Goal: Communication & Community: Answer question/provide support

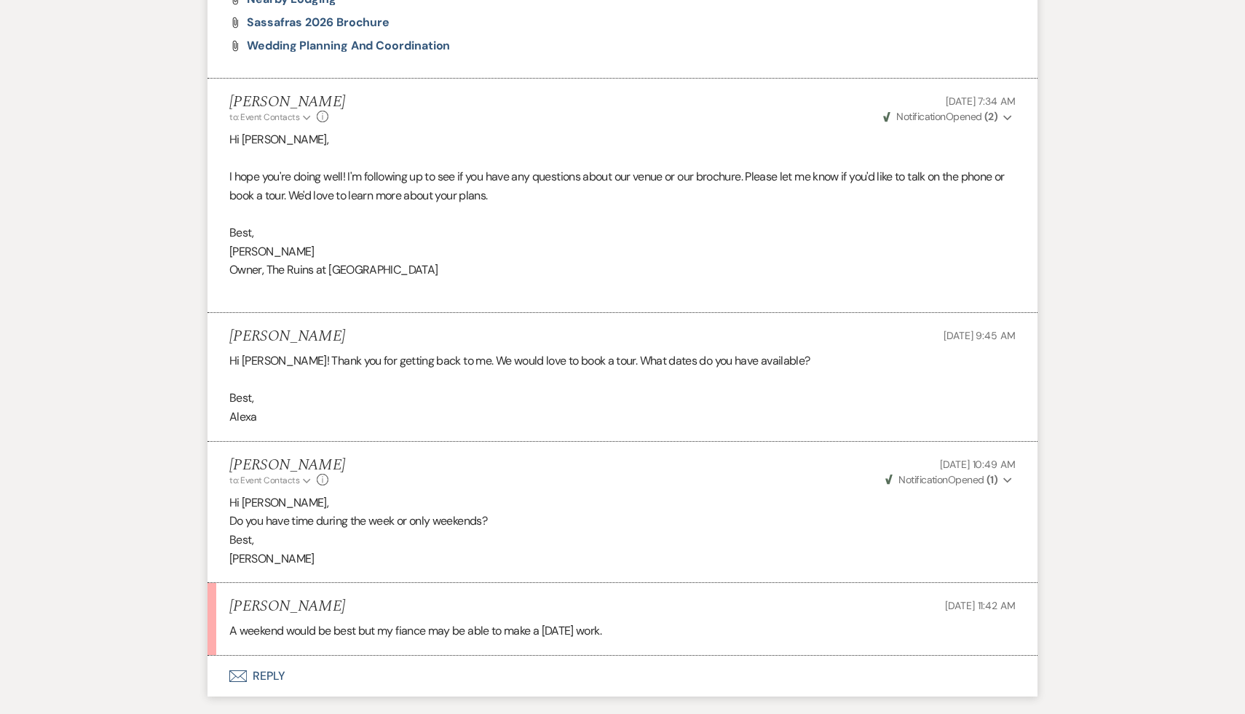
scroll to position [1139, 0]
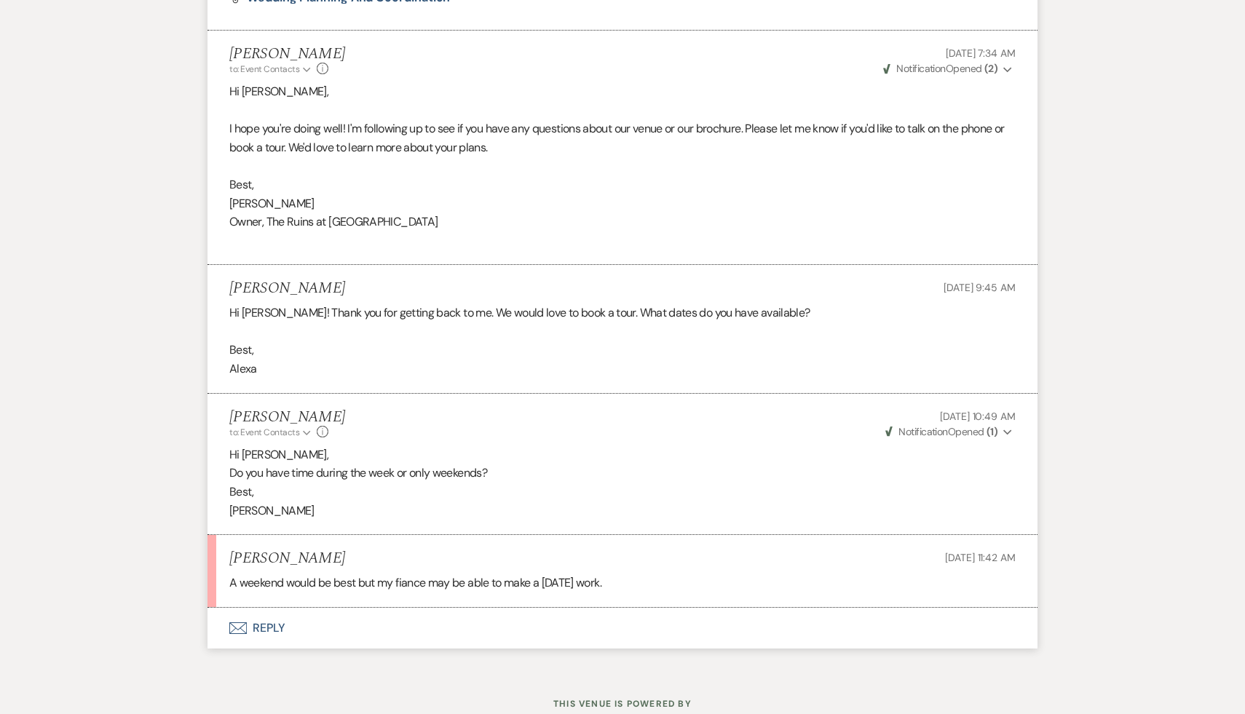
click at [263, 624] on button "Envelope Reply" at bounding box center [622, 628] width 830 height 41
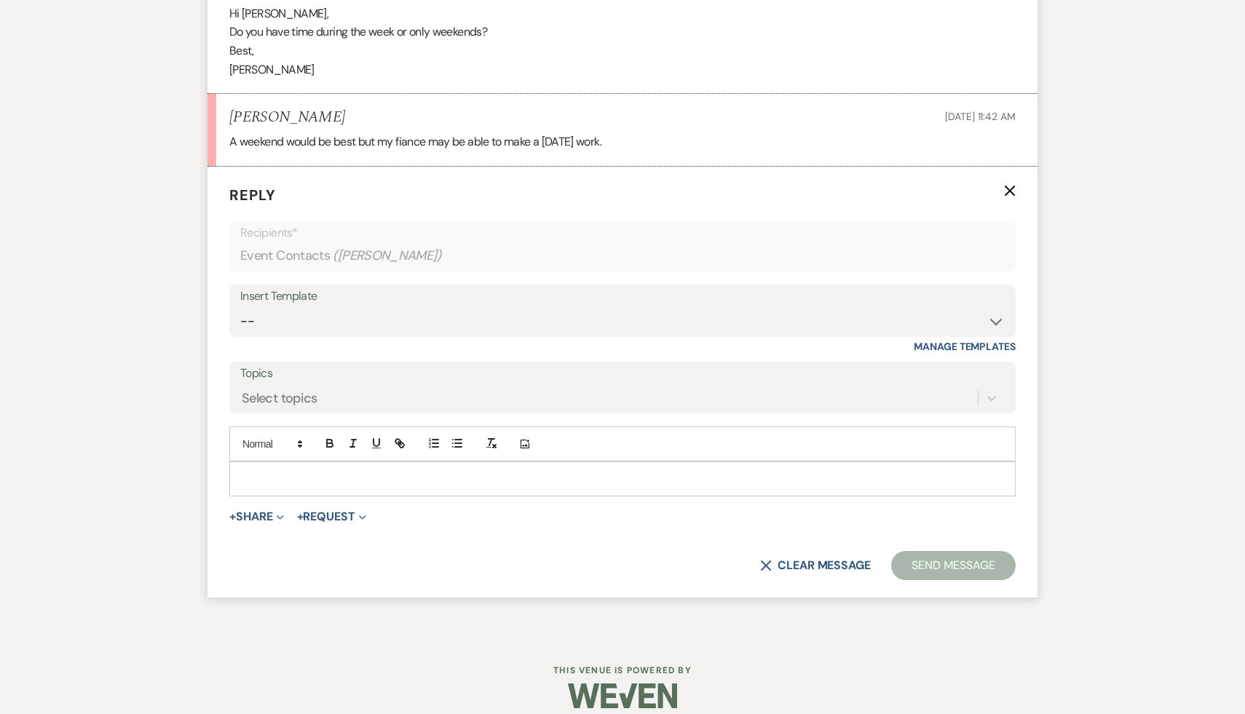
scroll to position [1596, 0]
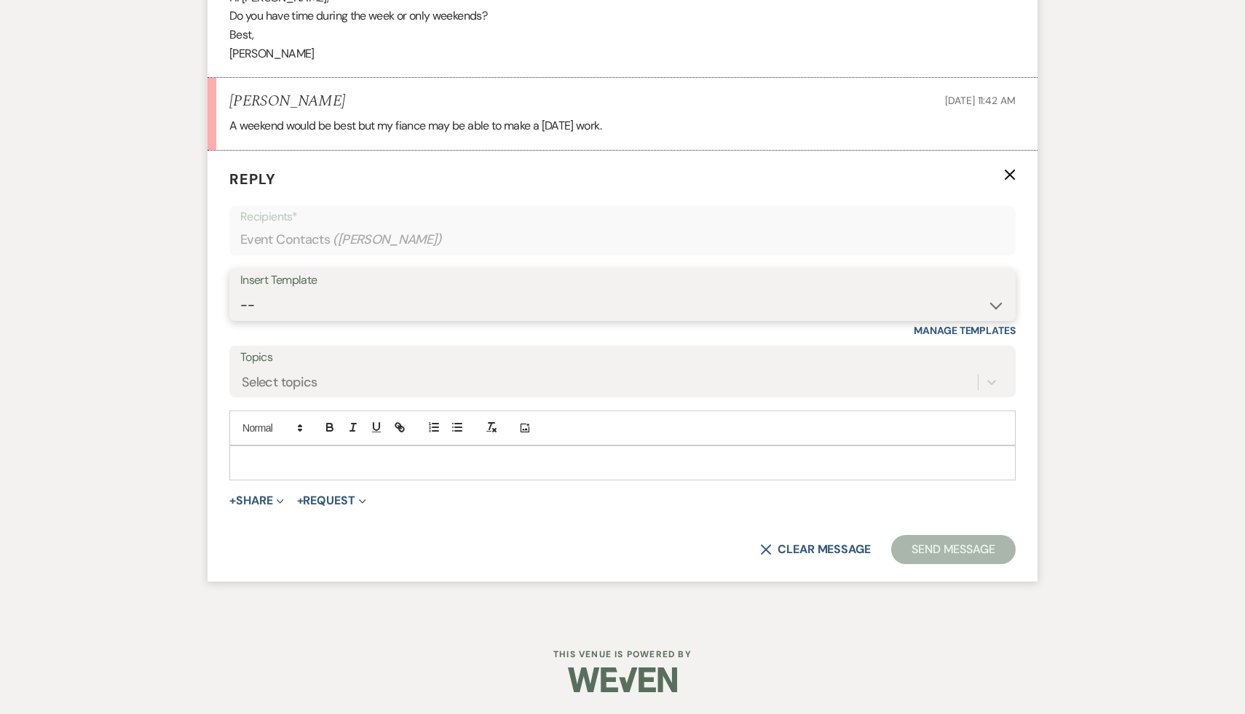
click at [994, 305] on select "-- Weven Planning Portal Introduction (Booked Events) Initial Inquiry Response …" at bounding box center [622, 305] width 764 height 28
select select "3774"
click at [240, 291] on select "-- Weven Planning Portal Introduction (Booked Events) Initial Inquiry Response …" at bounding box center [622, 305] width 764 height 28
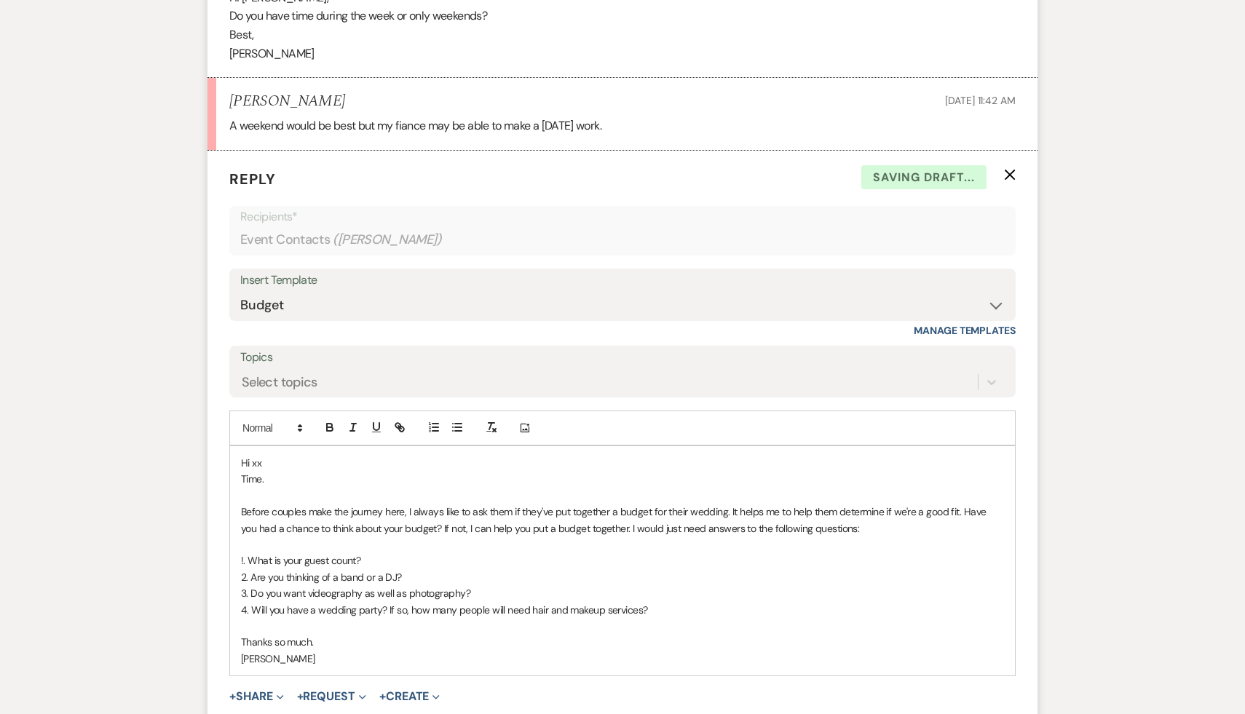
click at [326, 469] on p "Hi xx" at bounding box center [622, 463] width 763 height 16
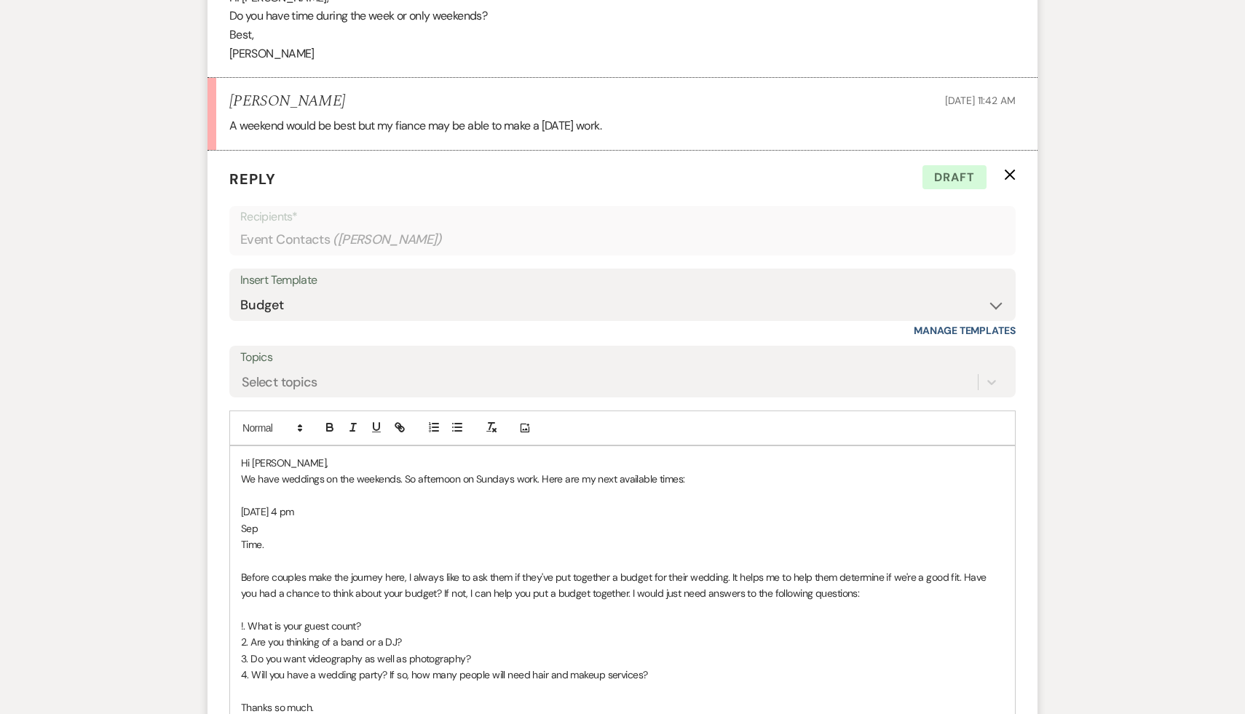
drag, startPoint x: 311, startPoint y: 510, endPoint x: 280, endPoint y: 512, distance: 30.6
click at [280, 512] on p "[DATE] 4 pm" at bounding box center [622, 512] width 763 height 16
click at [315, 511] on p "[DATE]" at bounding box center [622, 512] width 763 height 16
click at [459, 478] on p "We have weddings on the weekends. So afternoon on Sundays work. Here are my nex…" at bounding box center [622, 479] width 763 height 16
click at [416, 480] on p "We have weddings on the weekends. So afternoon on Sundays work. Here are my nex…" at bounding box center [622, 479] width 763 height 16
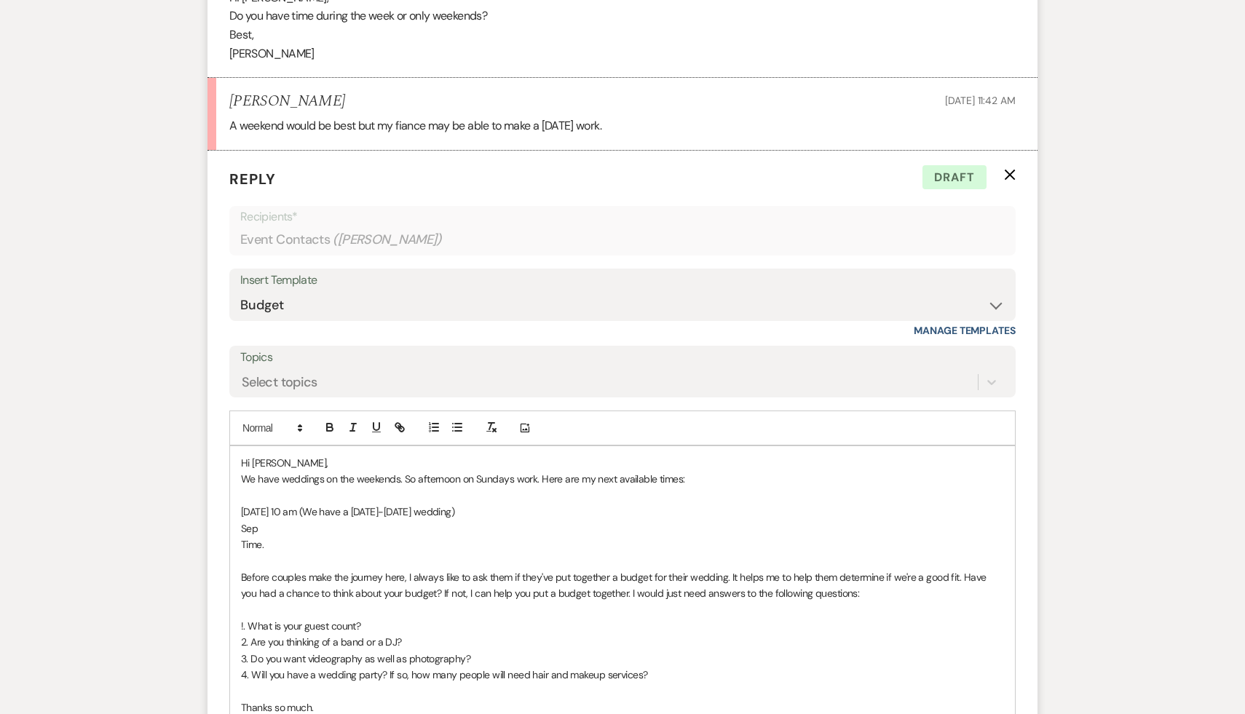
click at [457, 477] on p "We have weddings on the weekends. So afternoon on Sundays work. Here are my nex…" at bounding box center [622, 479] width 763 height 16
click at [242, 514] on p "[DATE] 10 am (We have a [DATE]-[DATE] wedding)" at bounding box center [622, 512] width 763 height 16
click at [298, 531] on p "Sep" at bounding box center [622, 528] width 763 height 16
click at [725, 481] on p "We have weddings on the weekends. So afternoons on Sundays work. Here are my ne…" at bounding box center [622, 479] width 763 height 16
drag, startPoint x: 543, startPoint y: 477, endPoint x: 220, endPoint y: 478, distance: 323.2
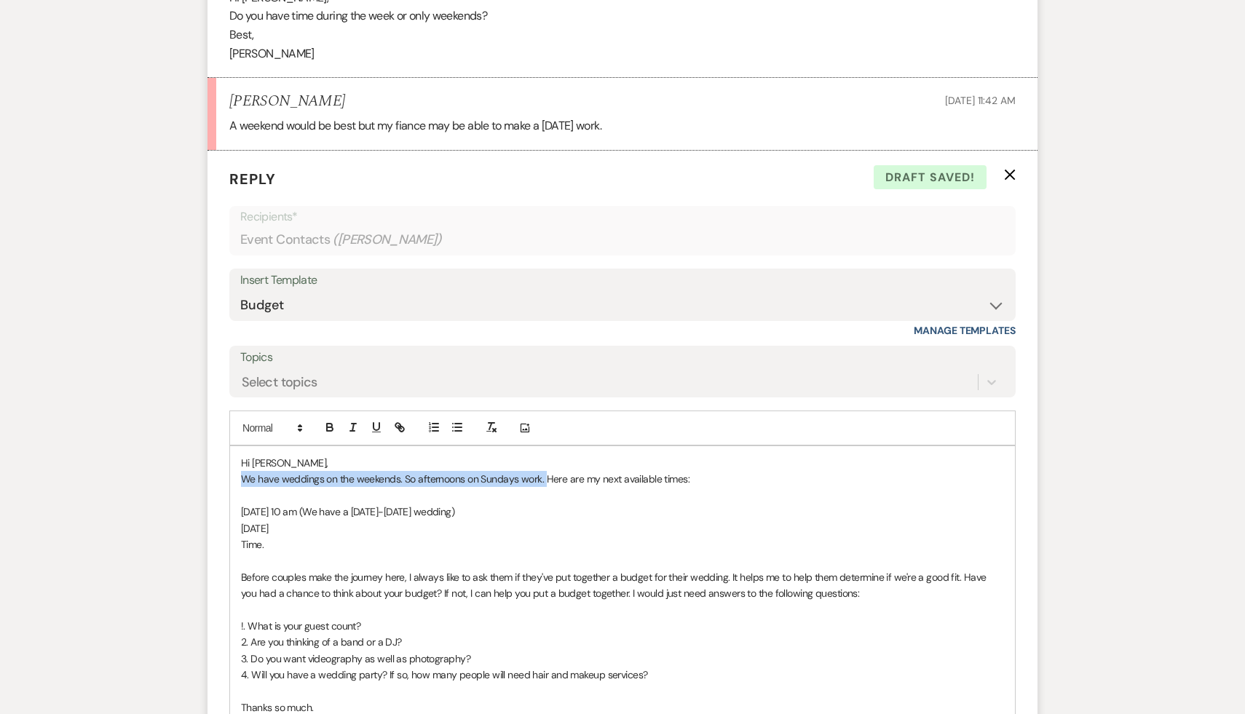
click at [220, 478] on form "Reply X Draft saved! Recipients* Event Contacts ( [PERSON_NAME] ) Insert Templa…" at bounding box center [622, 496] width 830 height 691
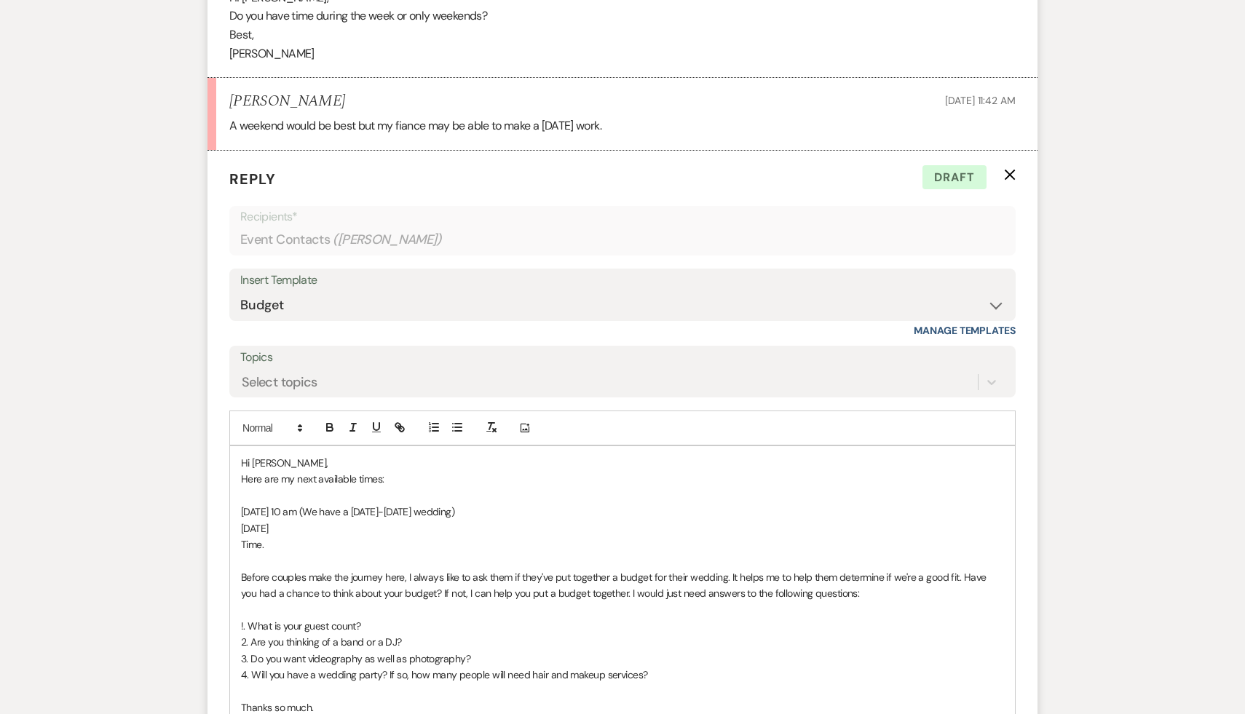
click at [328, 511] on p "[DATE] 10 am (We have a [DATE]-[DATE] wedding)" at bounding box center [622, 512] width 763 height 16
drag, startPoint x: 568, startPoint y: 508, endPoint x: 360, endPoint y: 504, distance: 208.2
click at [360, 504] on p "[DATE] 10 am (We have a [DATE]-[DATE] wedding)" at bounding box center [622, 512] width 763 height 16
click at [286, 530] on p "[DATE]" at bounding box center [622, 528] width 763 height 16
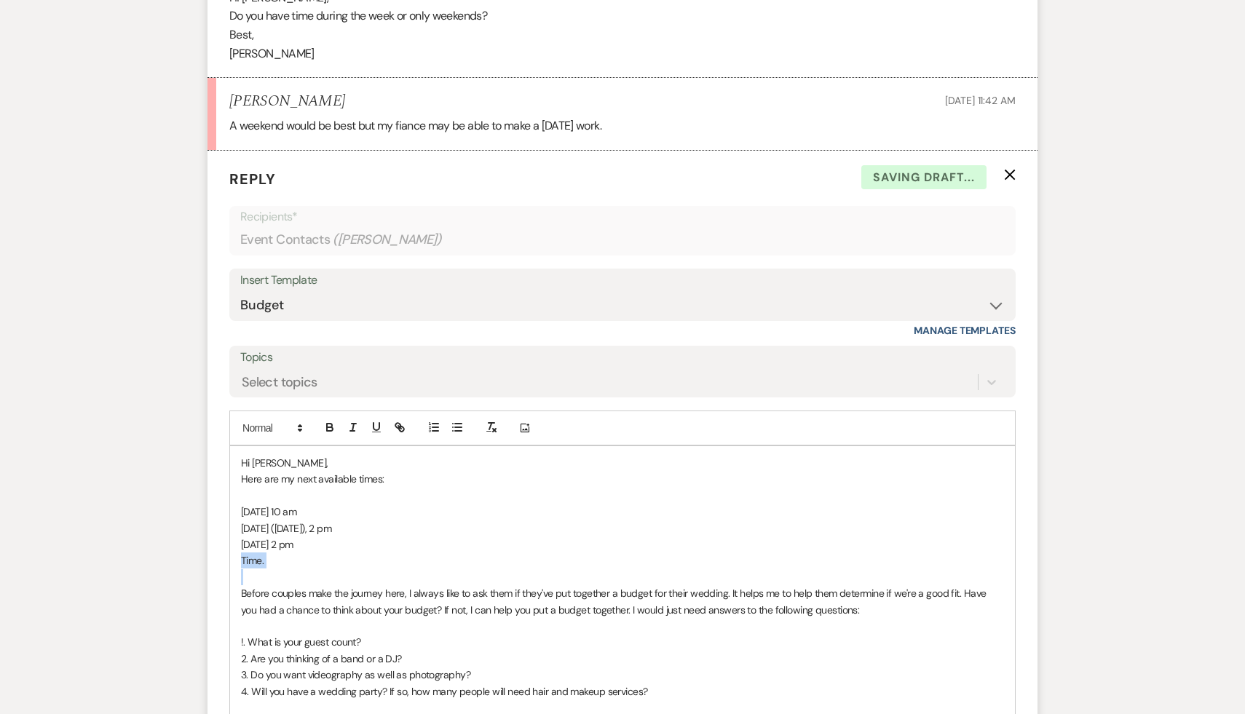
drag, startPoint x: 280, startPoint y: 569, endPoint x: 223, endPoint y: 564, distance: 57.0
click at [223, 564] on form "Reply X Saving draft... Recipients* Event Contacts ( [PERSON_NAME] ) Insert Tem…" at bounding box center [622, 505] width 830 height 708
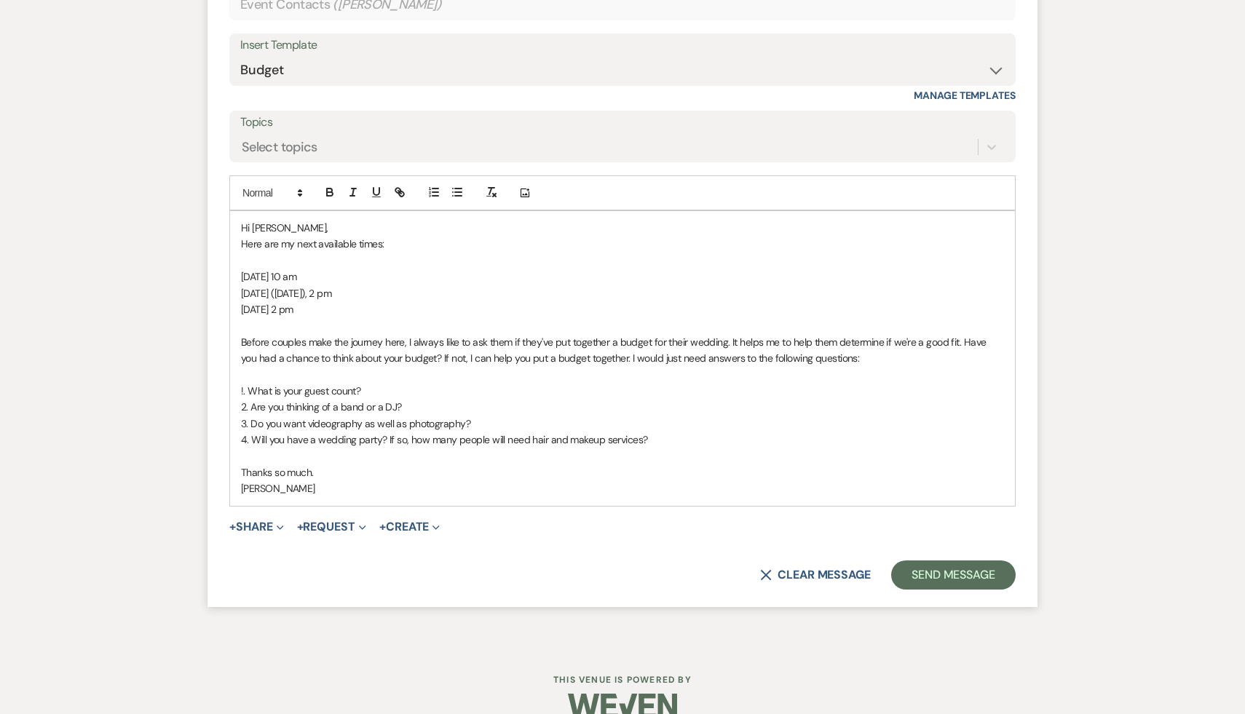
scroll to position [1857, 0]
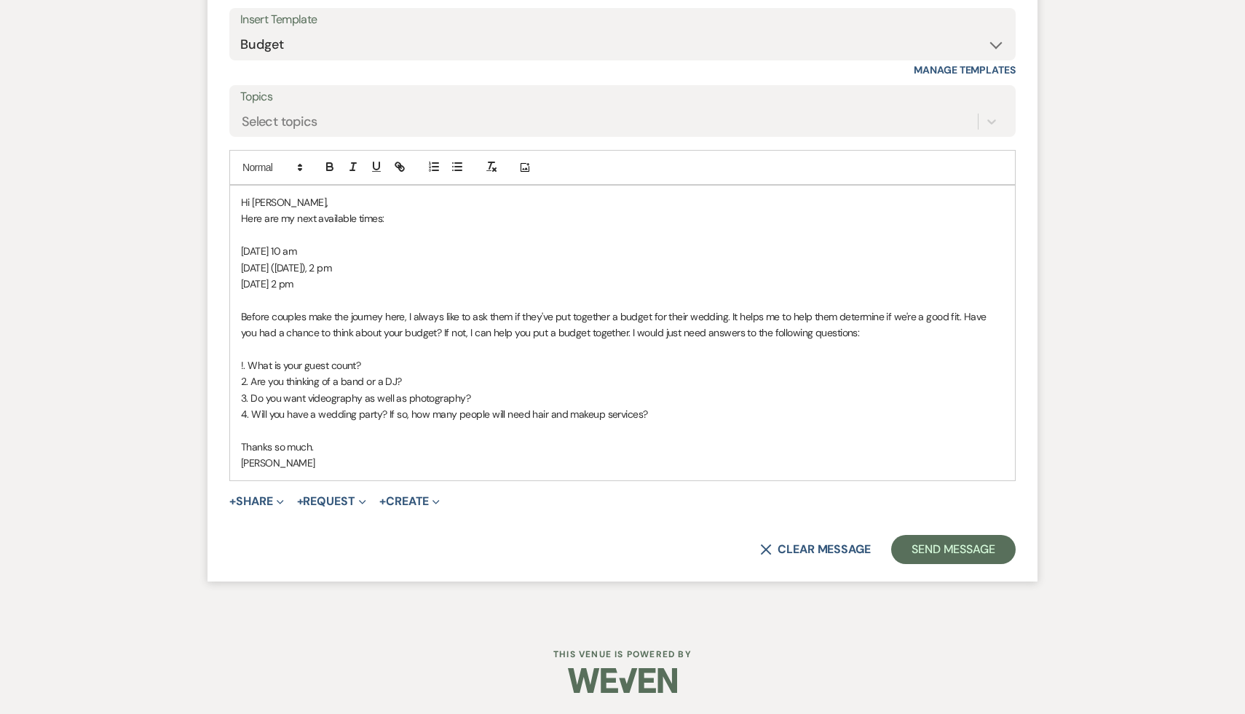
click at [435, 459] on p "[PERSON_NAME]" at bounding box center [622, 463] width 763 height 16
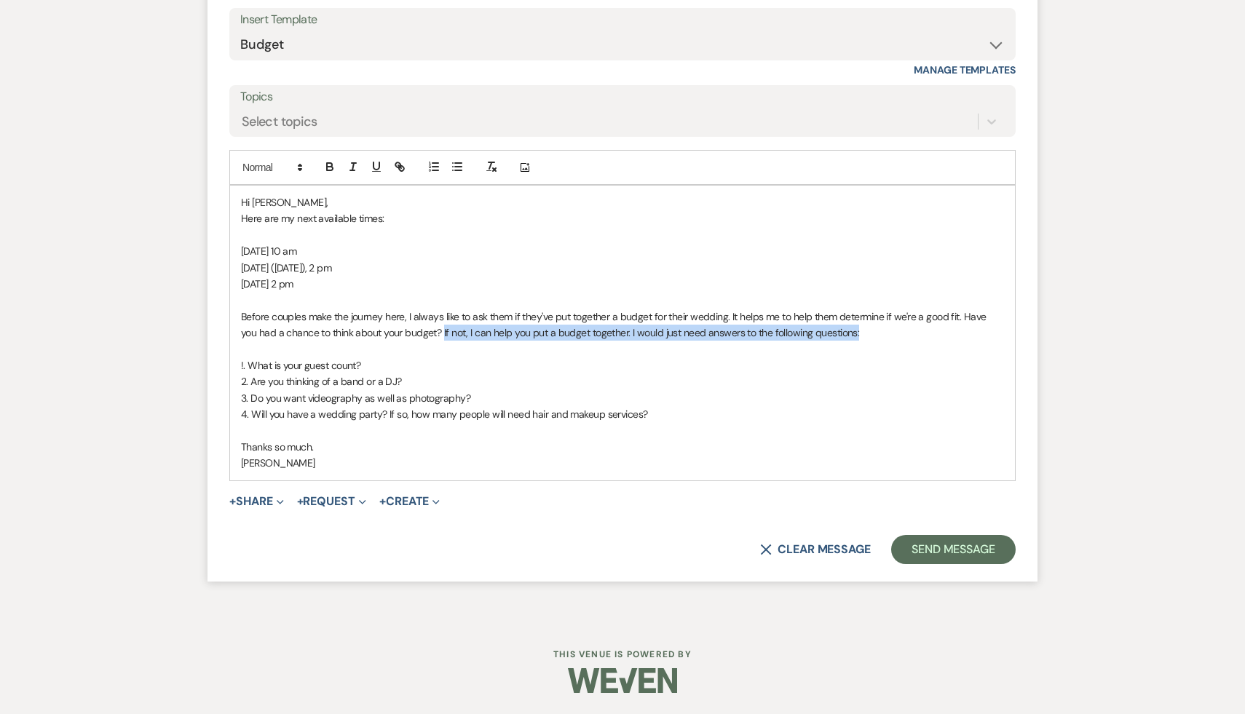
drag, startPoint x: 852, startPoint y: 333, endPoint x: 425, endPoint y: 324, distance: 427.4
click at [425, 325] on p "Before couples make the journey here, I always like to ask them if they've put …" at bounding box center [622, 325] width 763 height 33
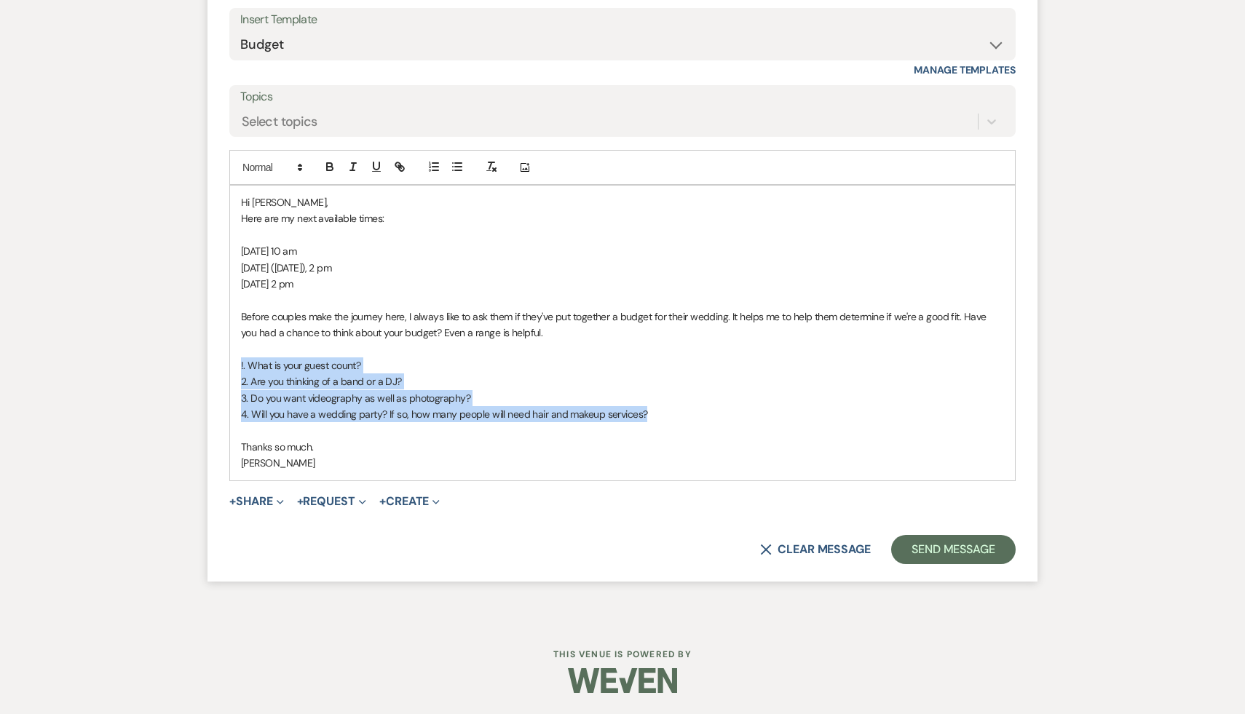
drag, startPoint x: 663, startPoint y: 414, endPoint x: 229, endPoint y: 370, distance: 436.7
click at [229, 370] on form "Reply X Draft saved! Recipients* Event Contacts ( [PERSON_NAME] ) Insert Templa…" at bounding box center [622, 235] width 830 height 691
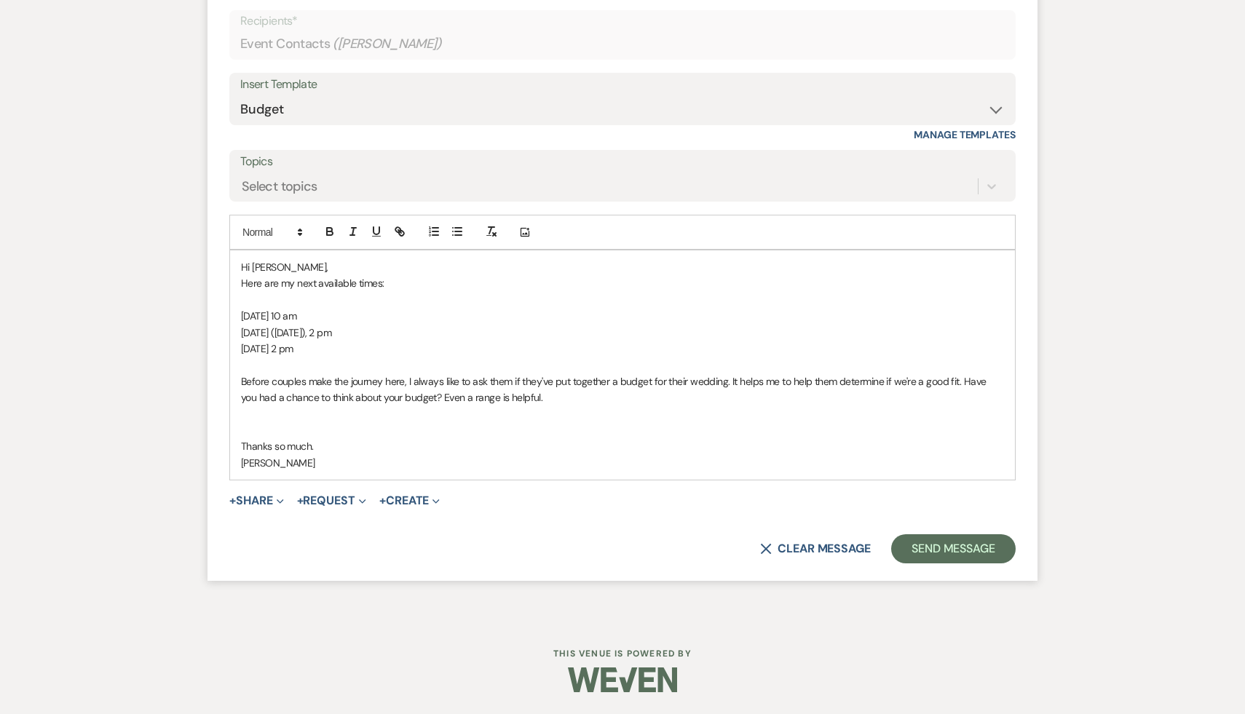
scroll to position [1791, 0]
click at [255, 427] on p at bounding box center [622, 431] width 763 height 16
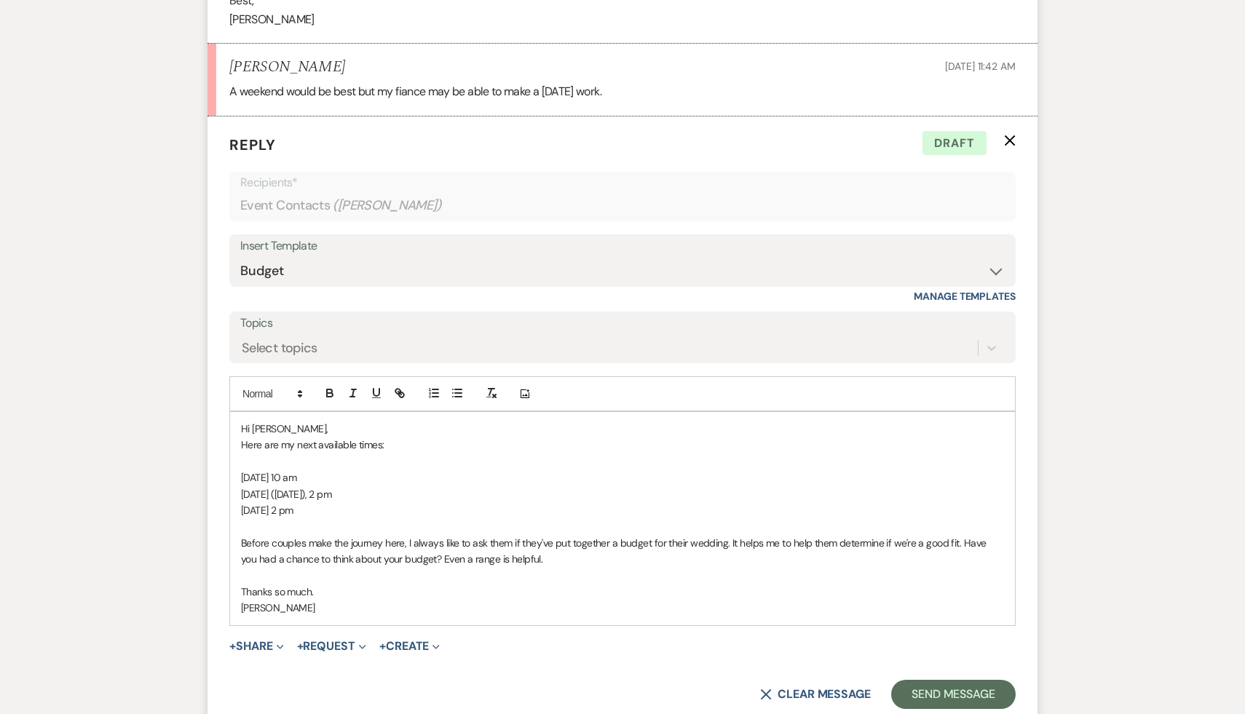
scroll to position [1775, 0]
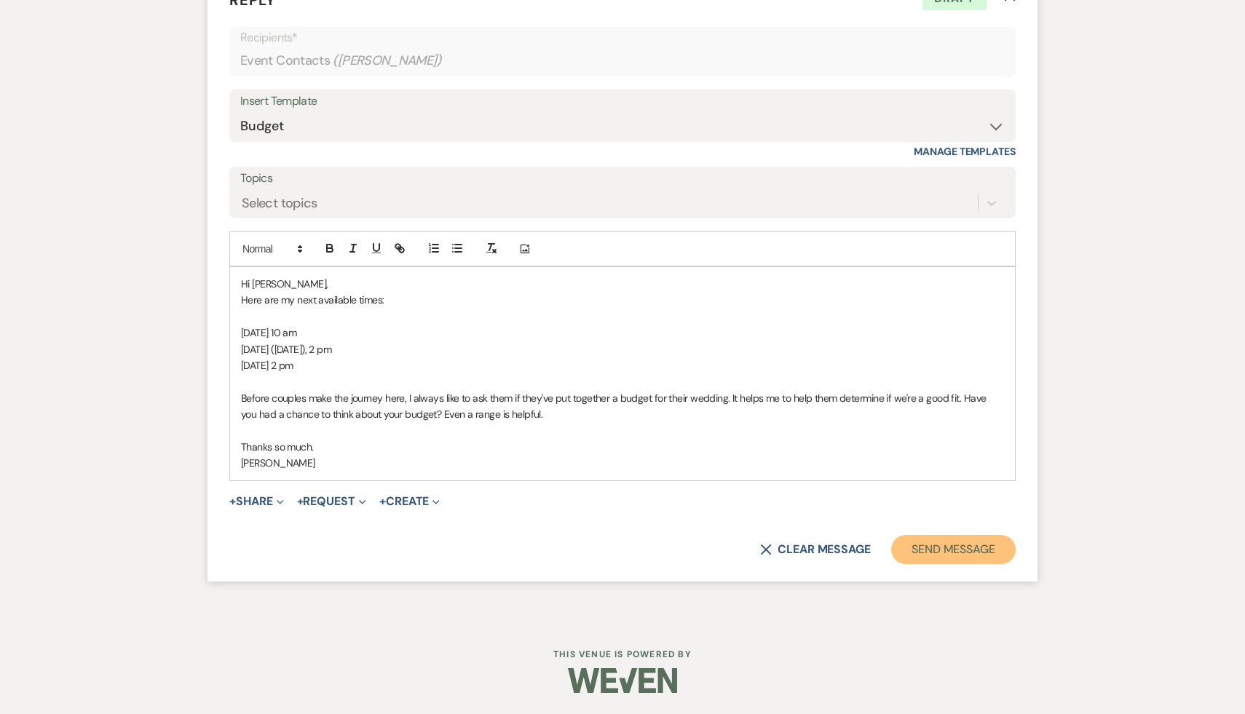
click at [977, 554] on button "Send Message" at bounding box center [953, 549] width 124 height 29
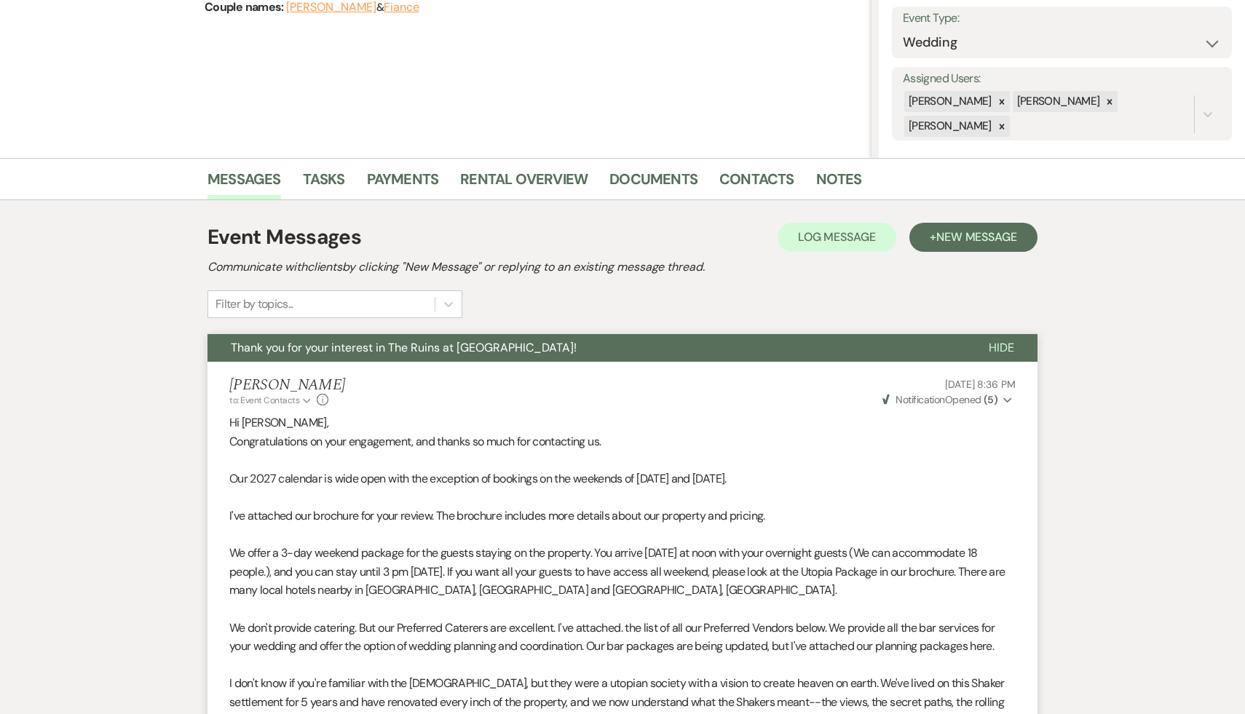
scroll to position [0, 0]
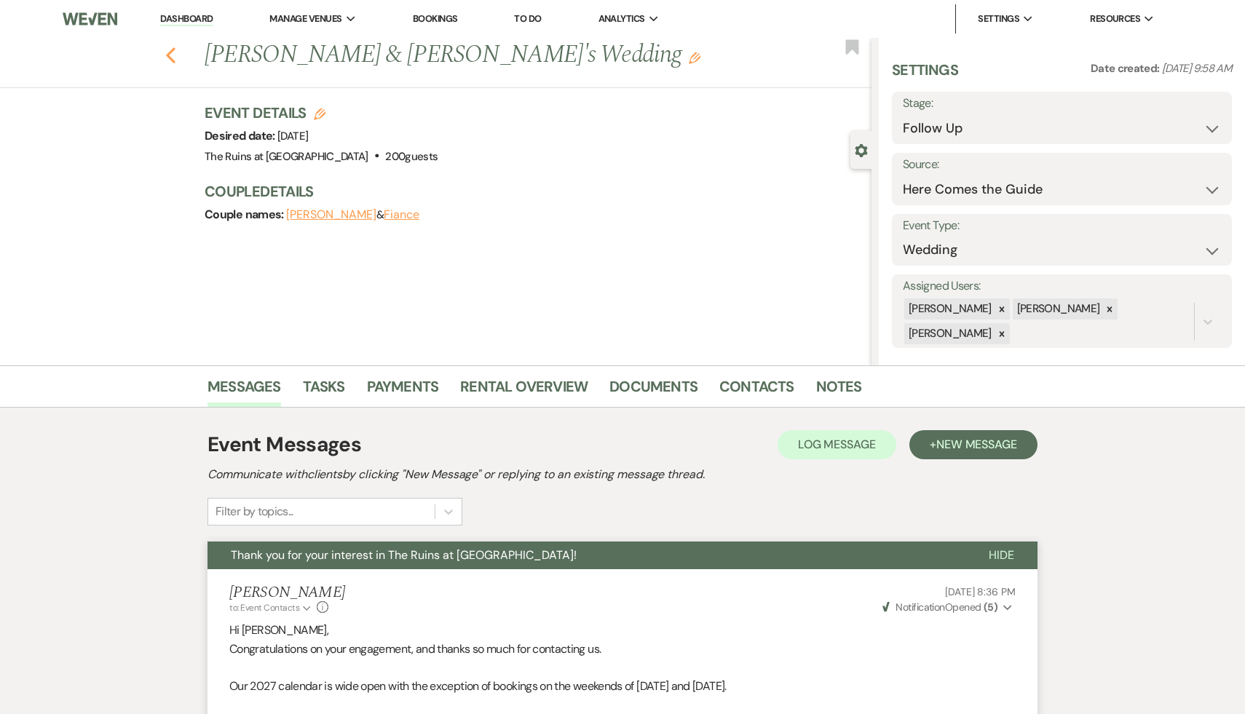
click at [169, 48] on icon "Previous" at bounding box center [170, 55] width 11 height 17
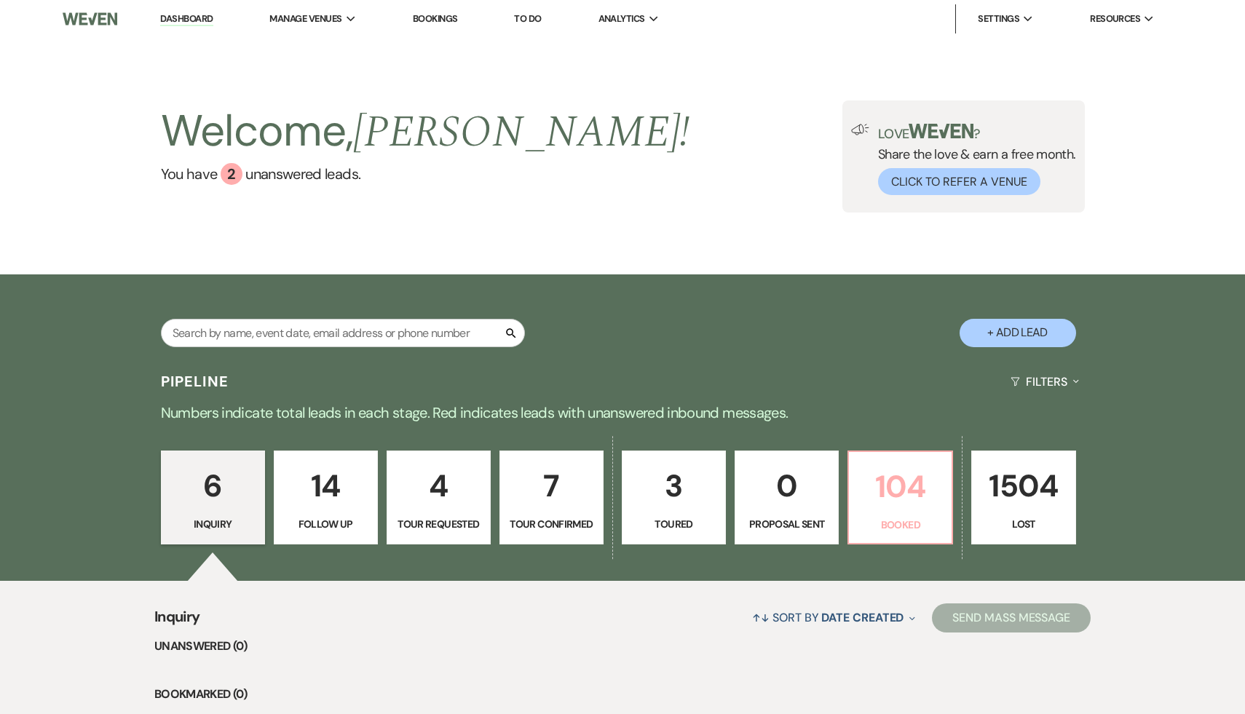
click at [907, 477] on p "104" at bounding box center [899, 486] width 85 height 49
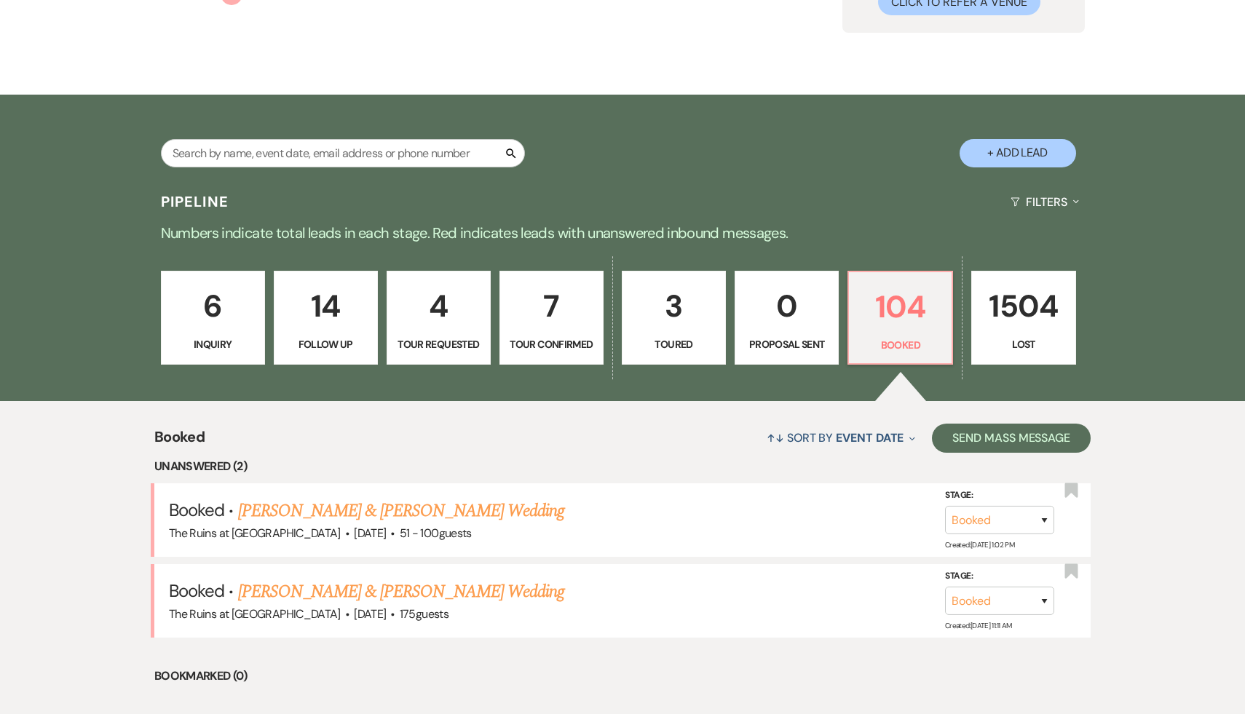
scroll to position [242, 0]
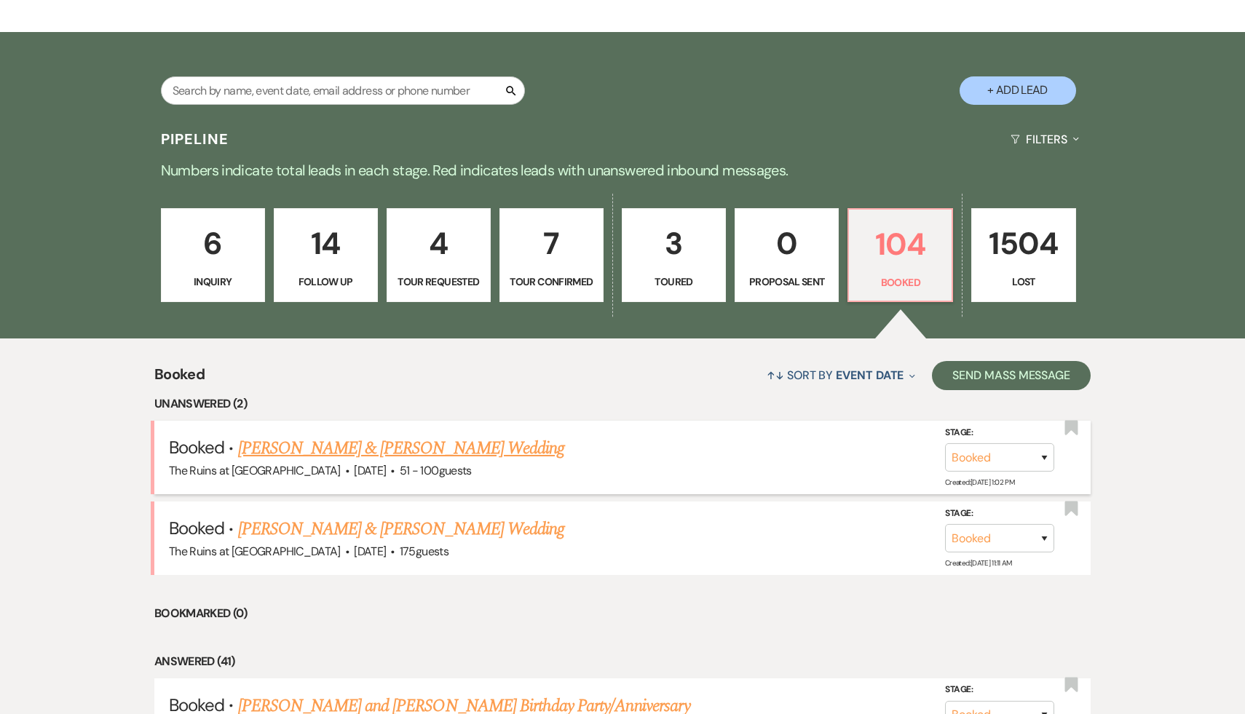
click at [494, 448] on link "[PERSON_NAME] & [PERSON_NAME] Wedding" at bounding box center [401, 448] width 326 height 26
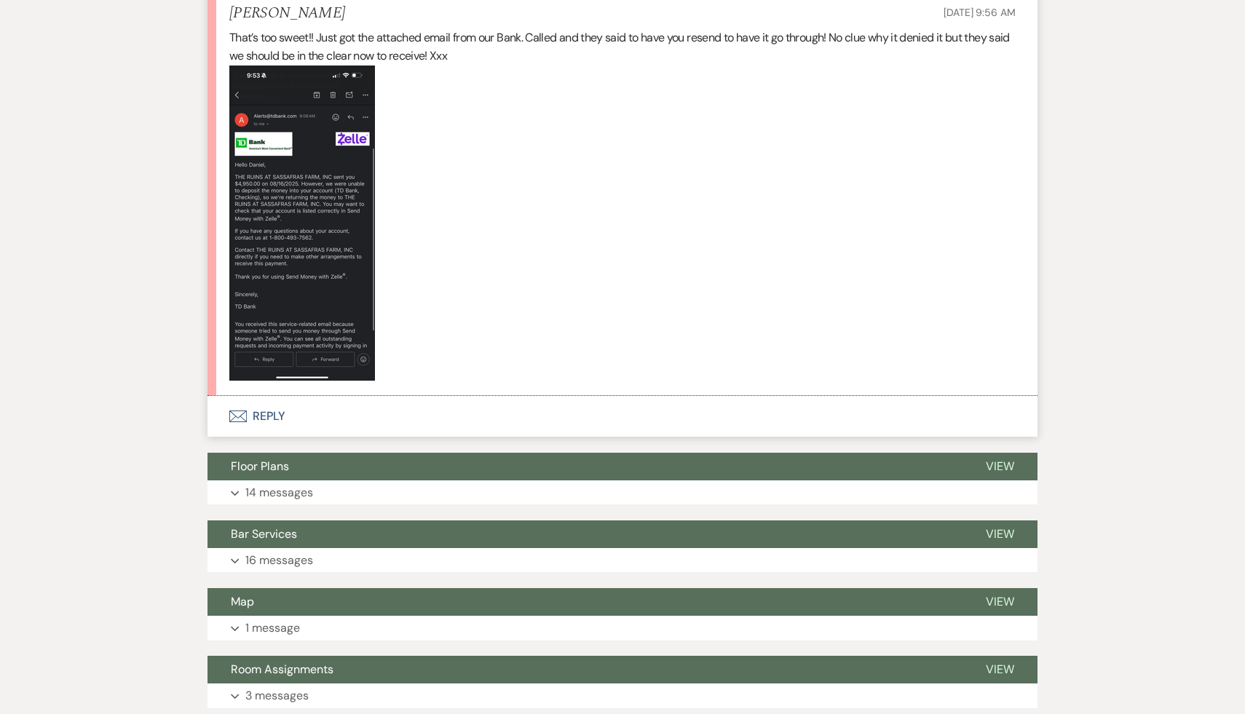
scroll to position [1400, 0]
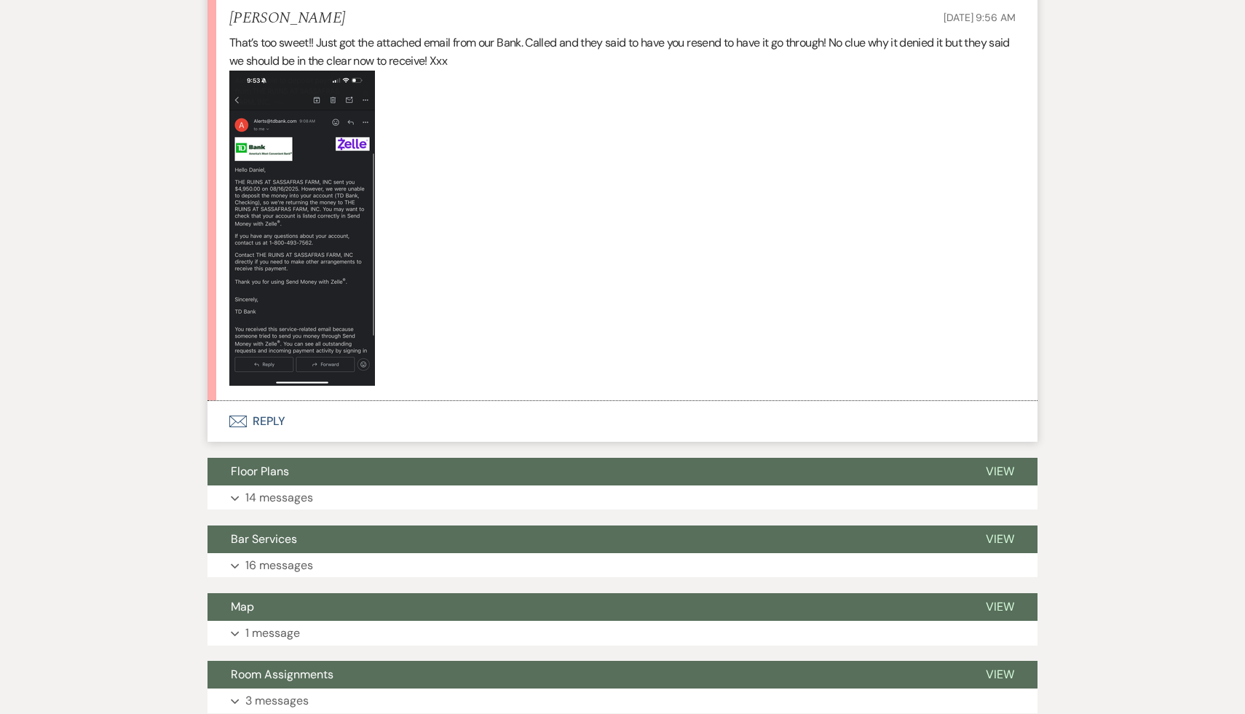
click at [269, 424] on button "Envelope Reply" at bounding box center [622, 421] width 830 height 41
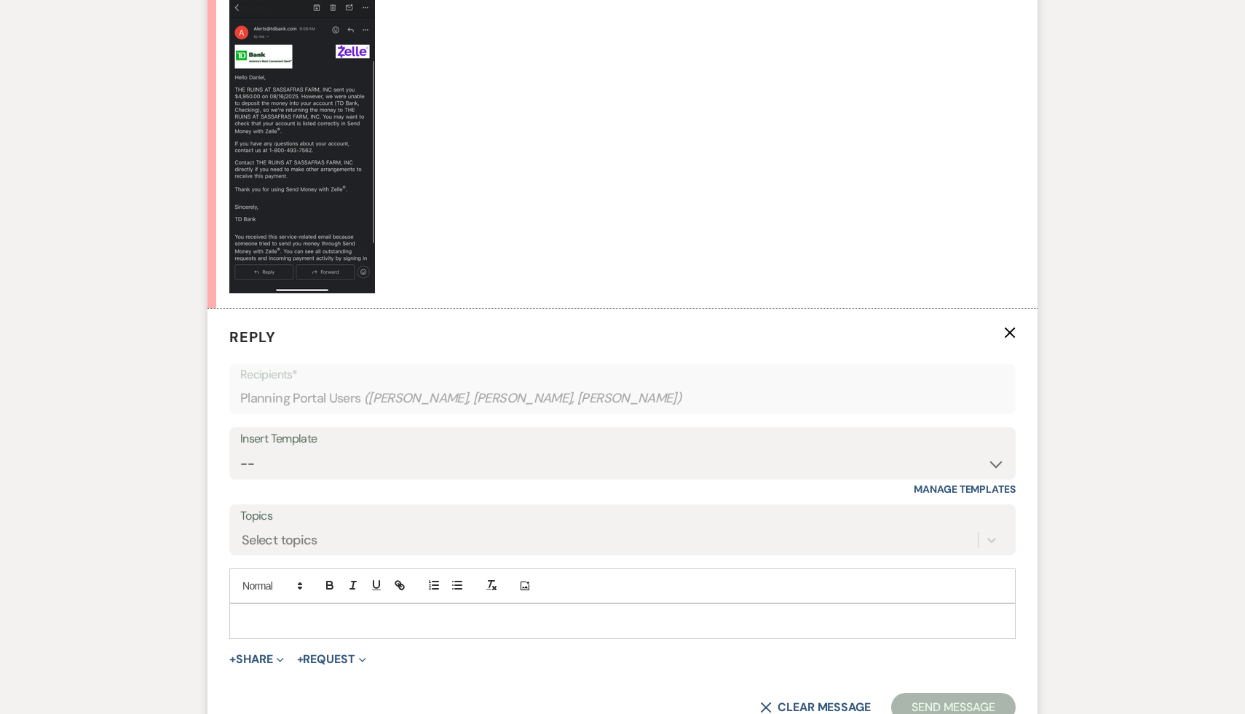
scroll to position [1568, 0]
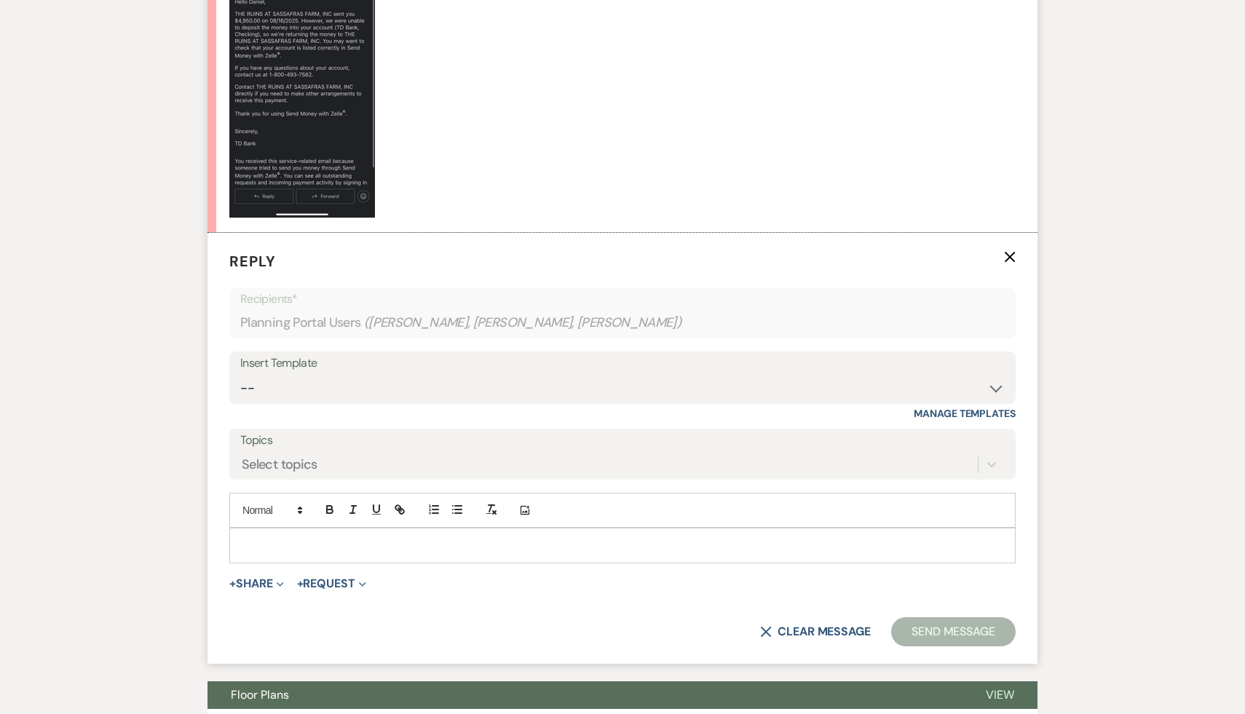
click at [293, 541] on p at bounding box center [622, 545] width 763 height 16
click at [645, 538] on p at bounding box center [622, 545] width 763 height 16
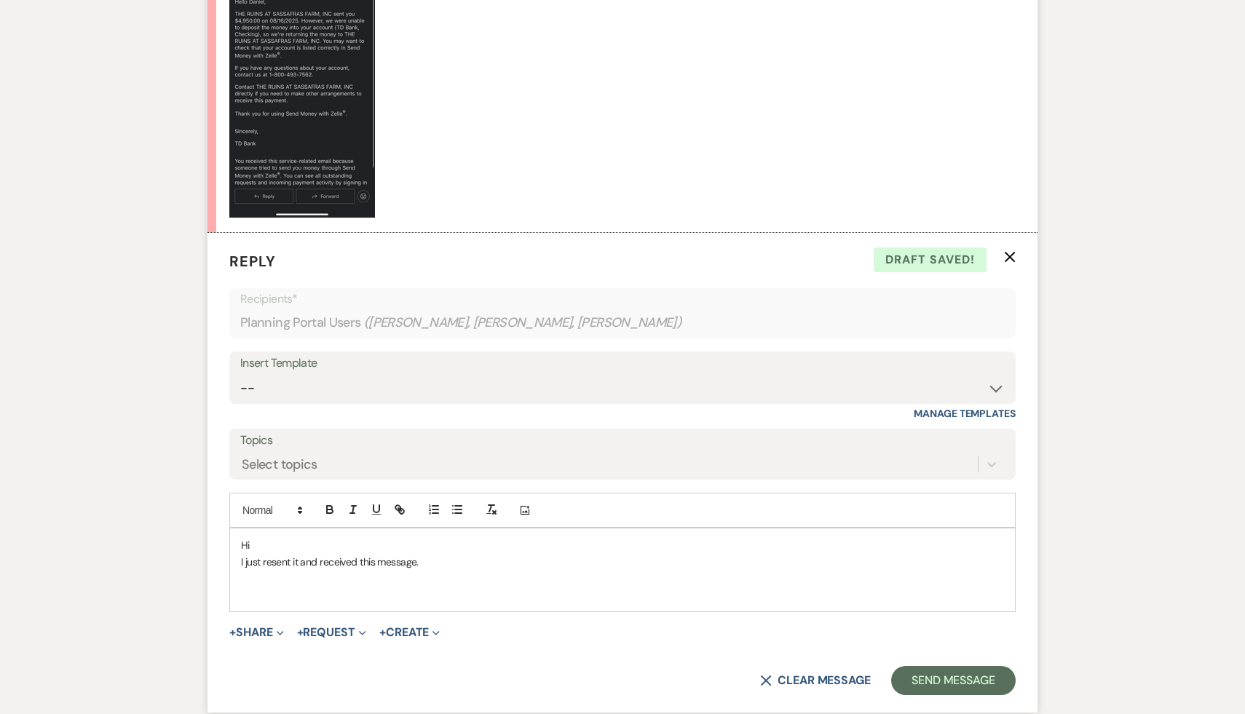
click at [521, 554] on p "I just resent it and received this message." at bounding box center [622, 562] width 763 height 16
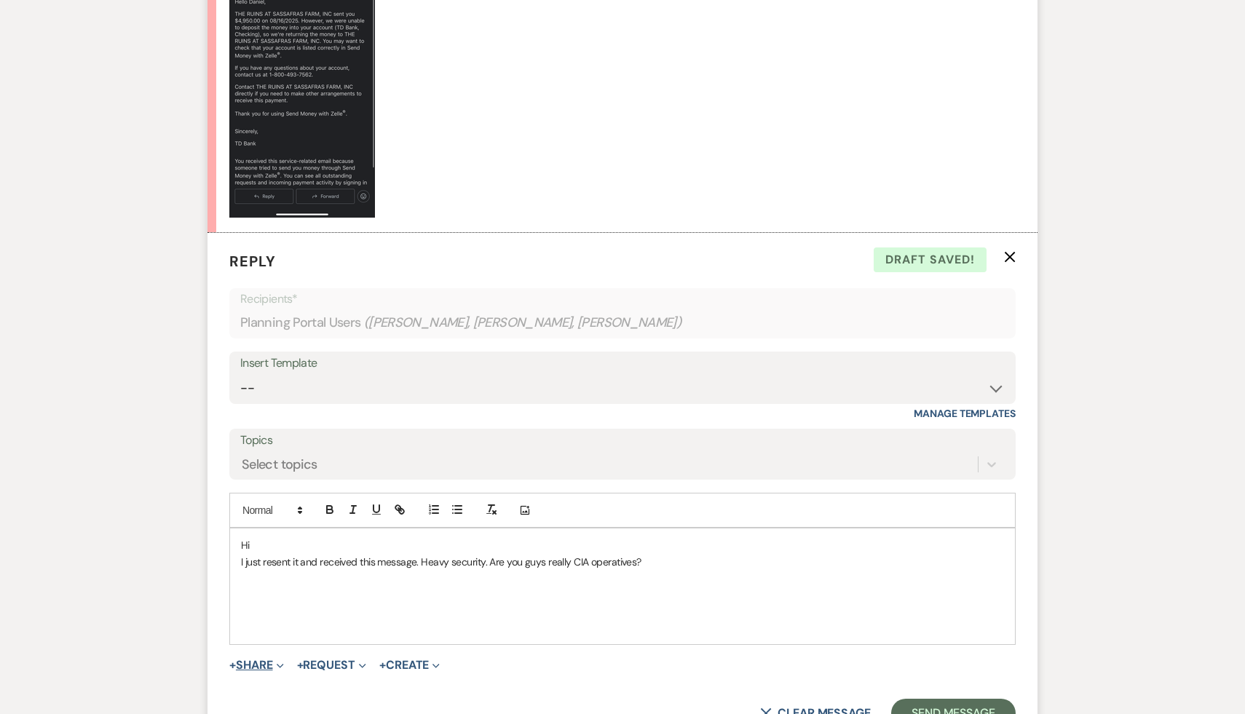
click at [248, 662] on button "+ Share Expand" at bounding box center [256, 665] width 55 height 12
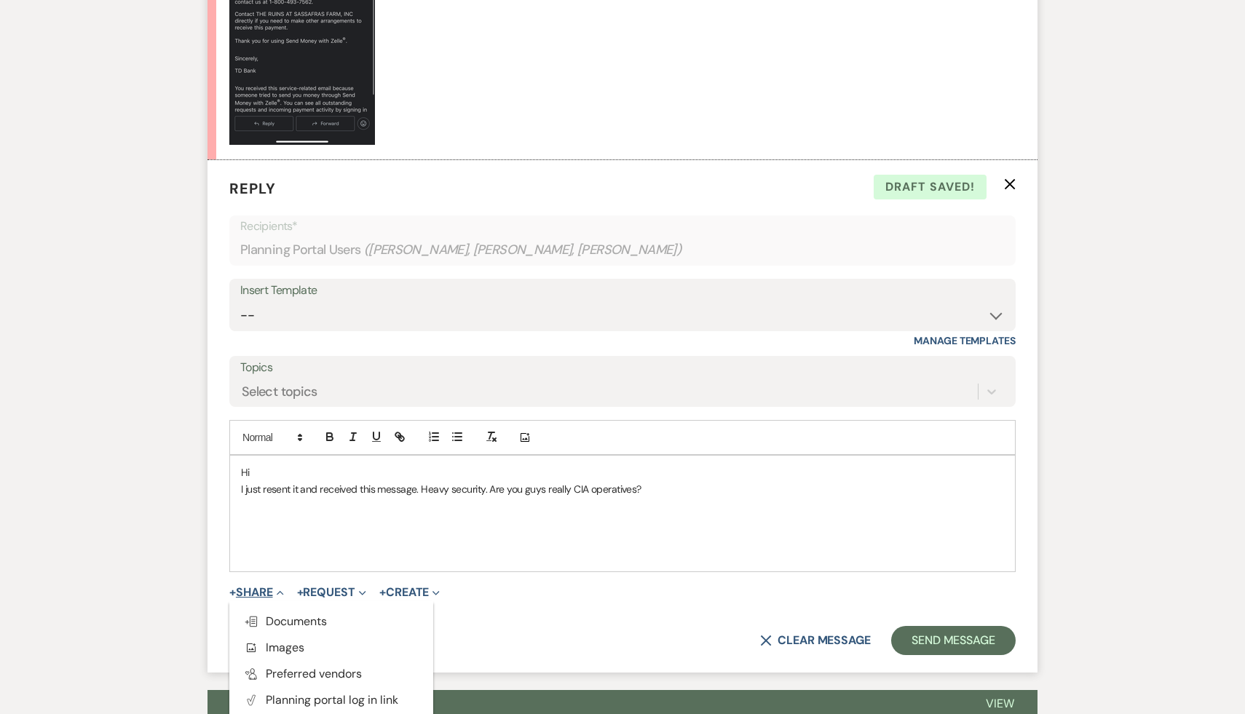
scroll to position [1651, 0]
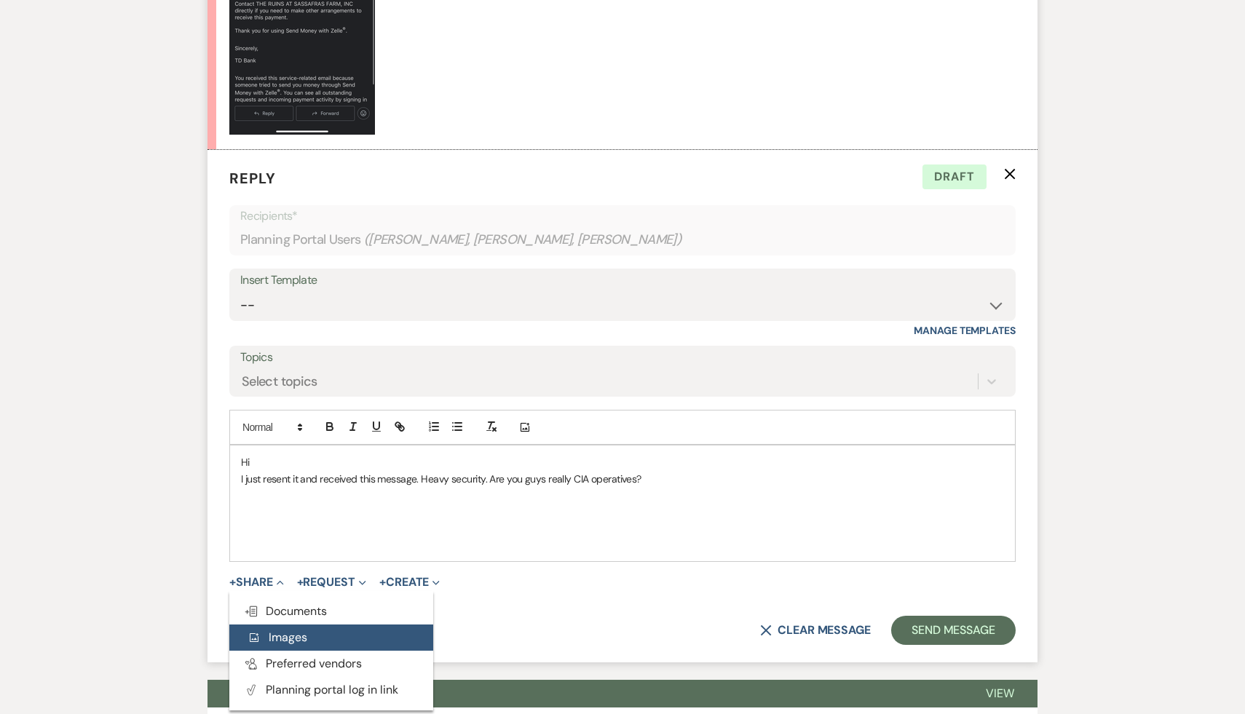
click at [279, 638] on span "Add Photo Images" at bounding box center [277, 637] width 60 height 15
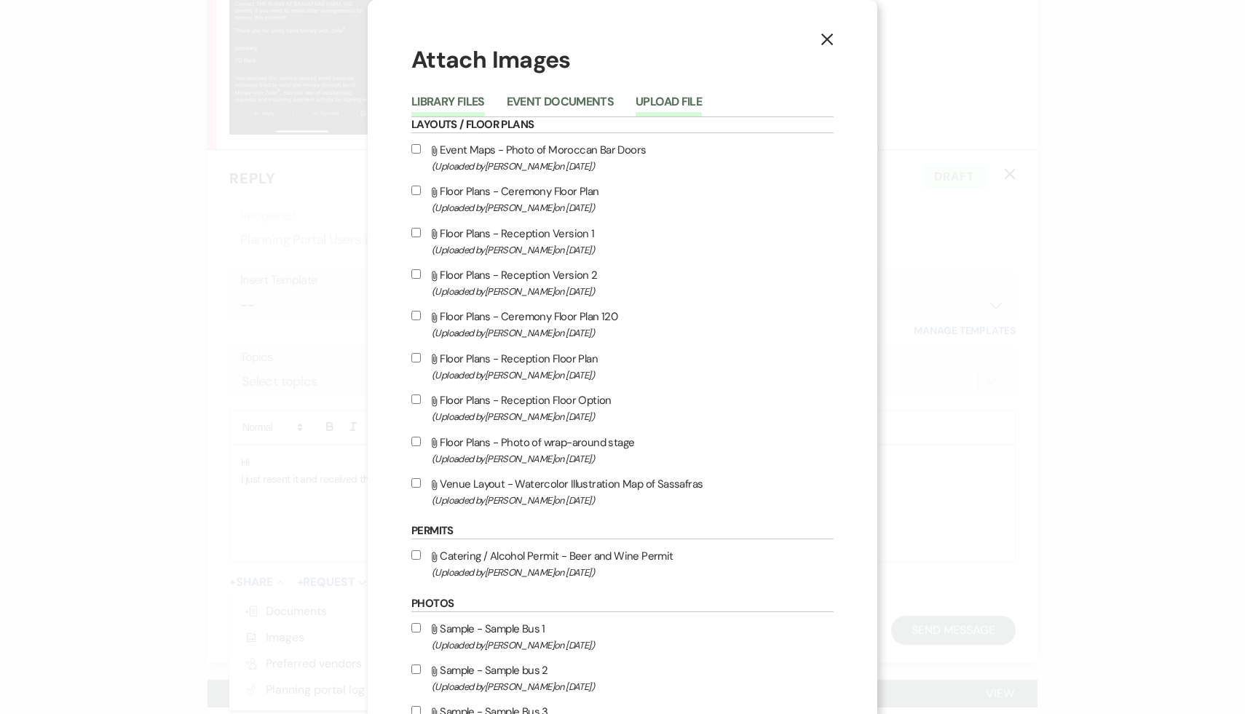
click at [663, 99] on button "Upload File" at bounding box center [668, 106] width 66 height 20
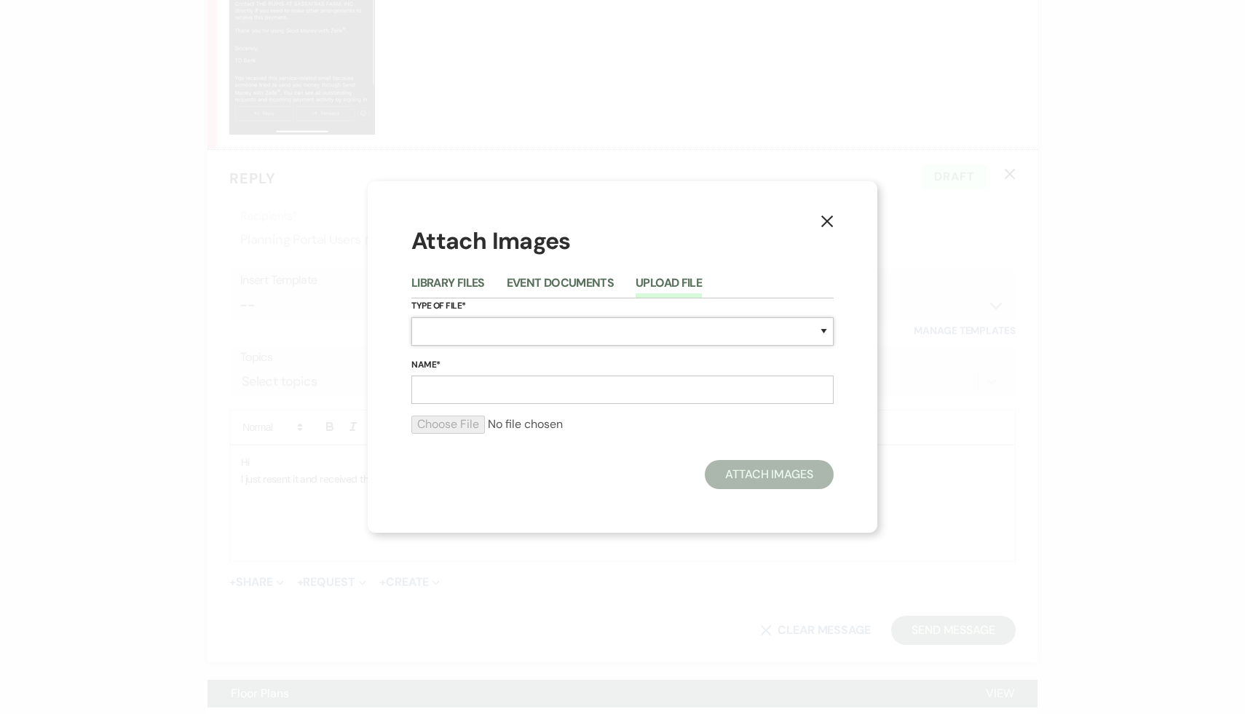
click at [823, 334] on select "Special Event Insurance Vendor Certificate of Insurance Contracts / Rental Agre…" at bounding box center [622, 331] width 422 height 28
select select "8"
click at [411, 317] on select "Special Event Insurance Vendor Certificate of Insurance Contracts / Rental Agre…" at bounding box center [622, 331] width 422 height 28
click at [531, 389] on input "Name*" at bounding box center [622, 390] width 422 height 28
type input "Bank Messa"
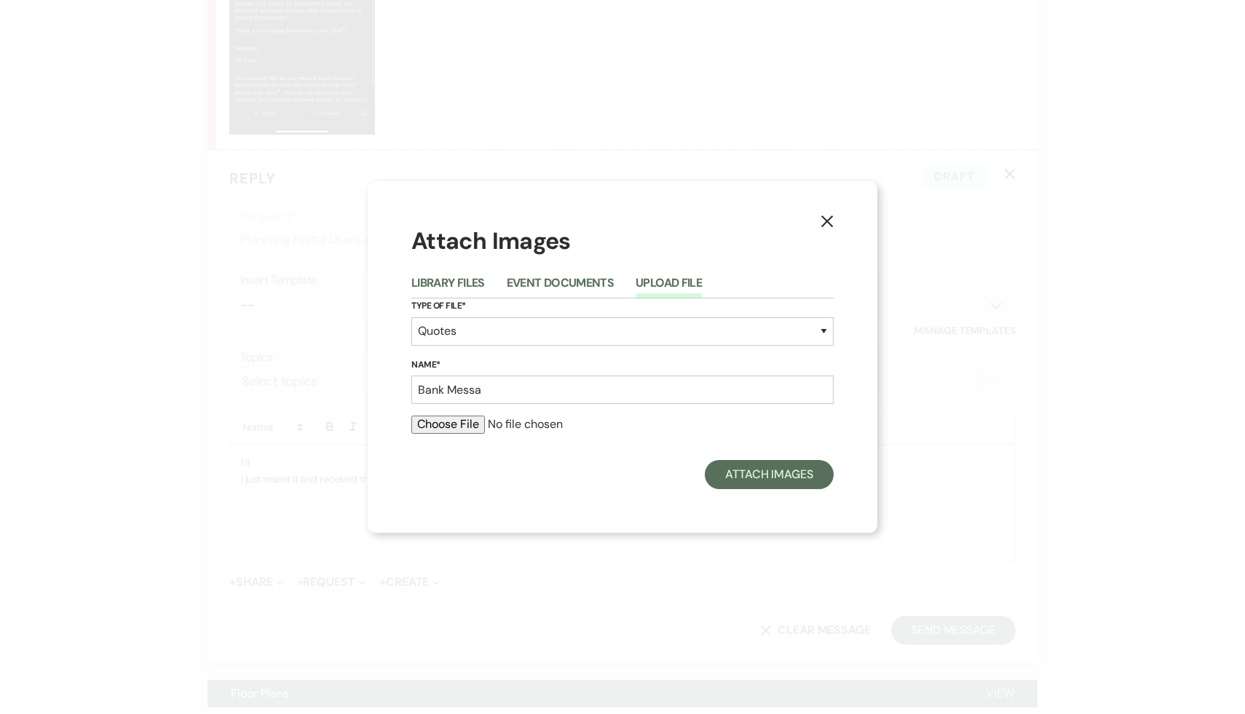
click at [828, 221] on icon "X" at bounding box center [826, 221] width 13 height 13
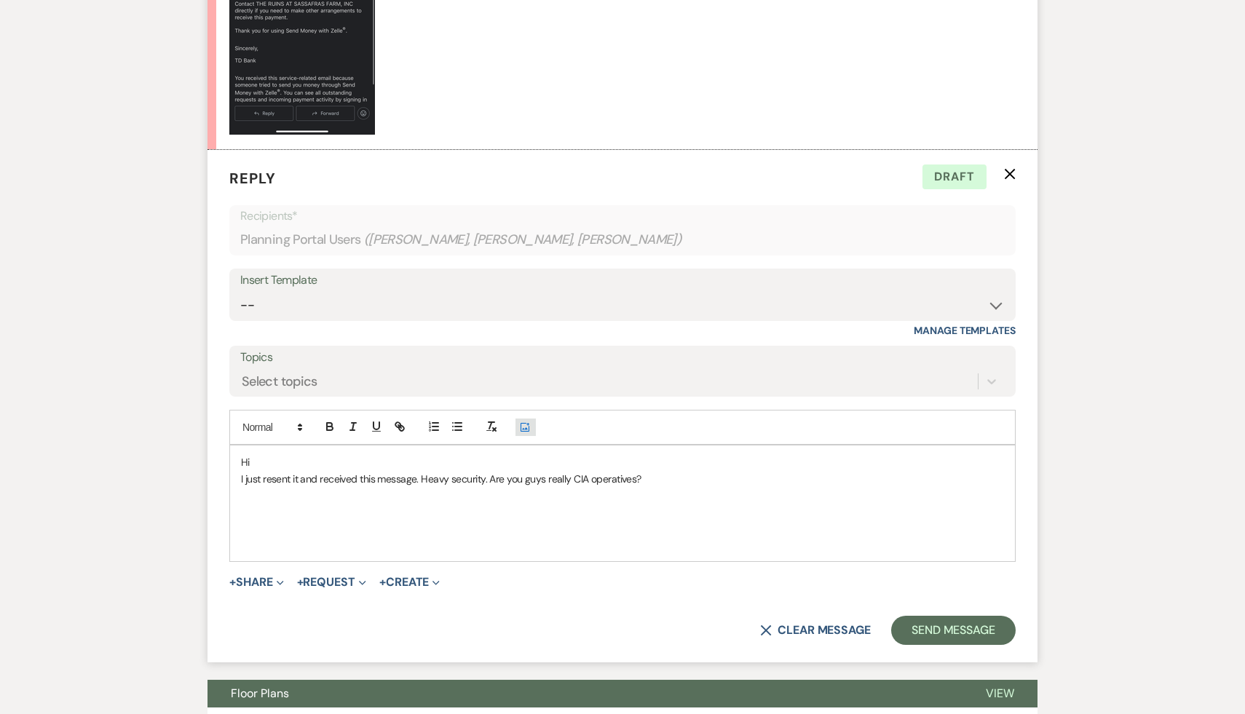
click at [527, 428] on icon "Add Photo" at bounding box center [525, 427] width 12 height 13
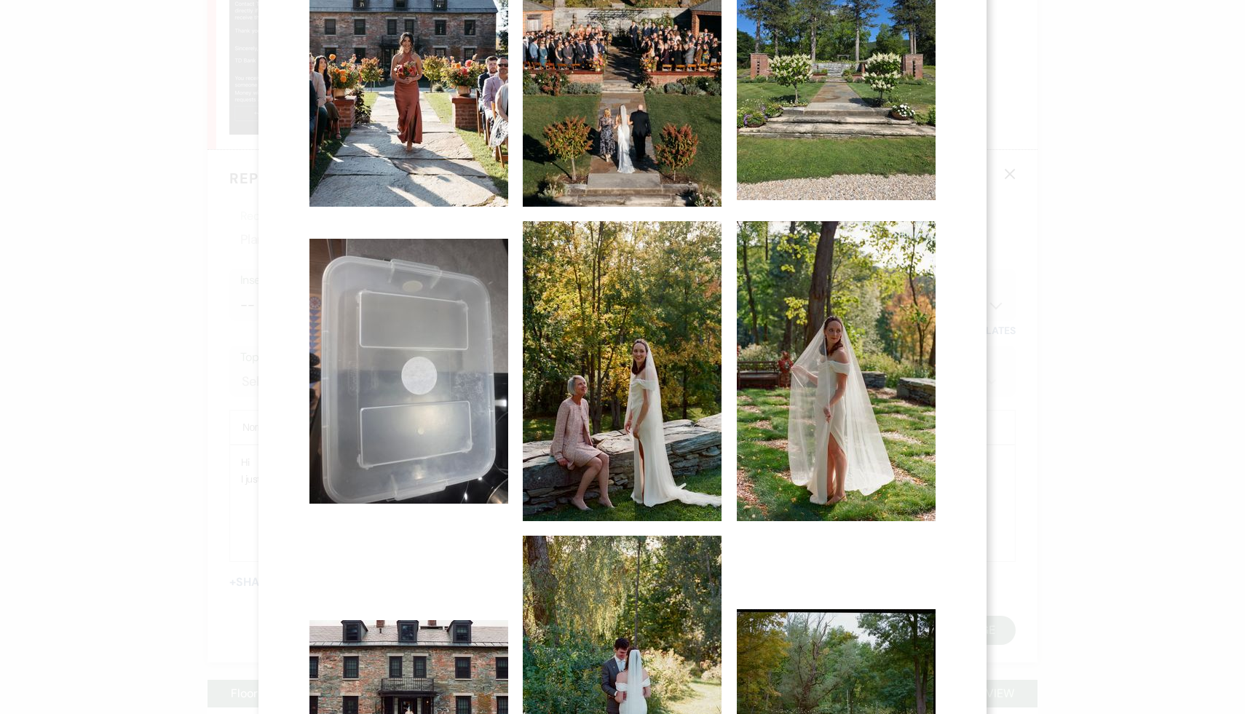
scroll to position [702, 0]
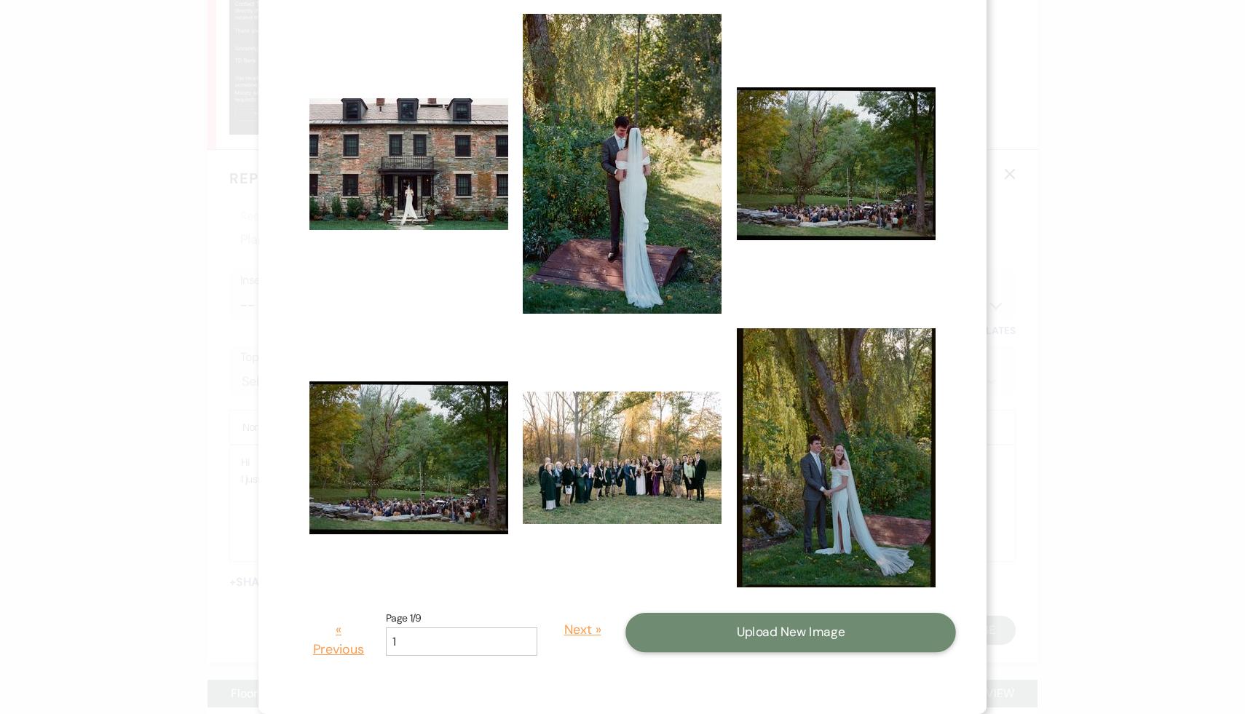
click at [808, 633] on button "Upload New Image" at bounding box center [790, 632] width 330 height 39
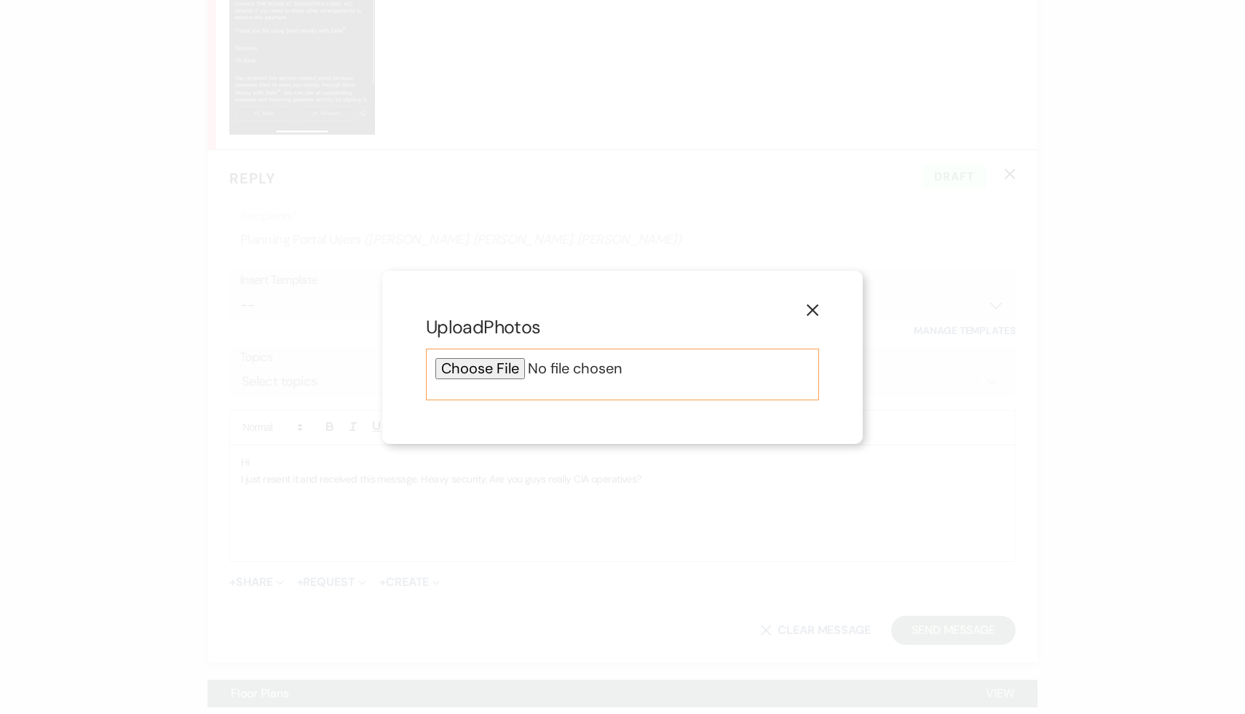
click at [499, 365] on input "file" at bounding box center [622, 368] width 374 height 21
type input "C:\fakepath\1000000603.jpg"
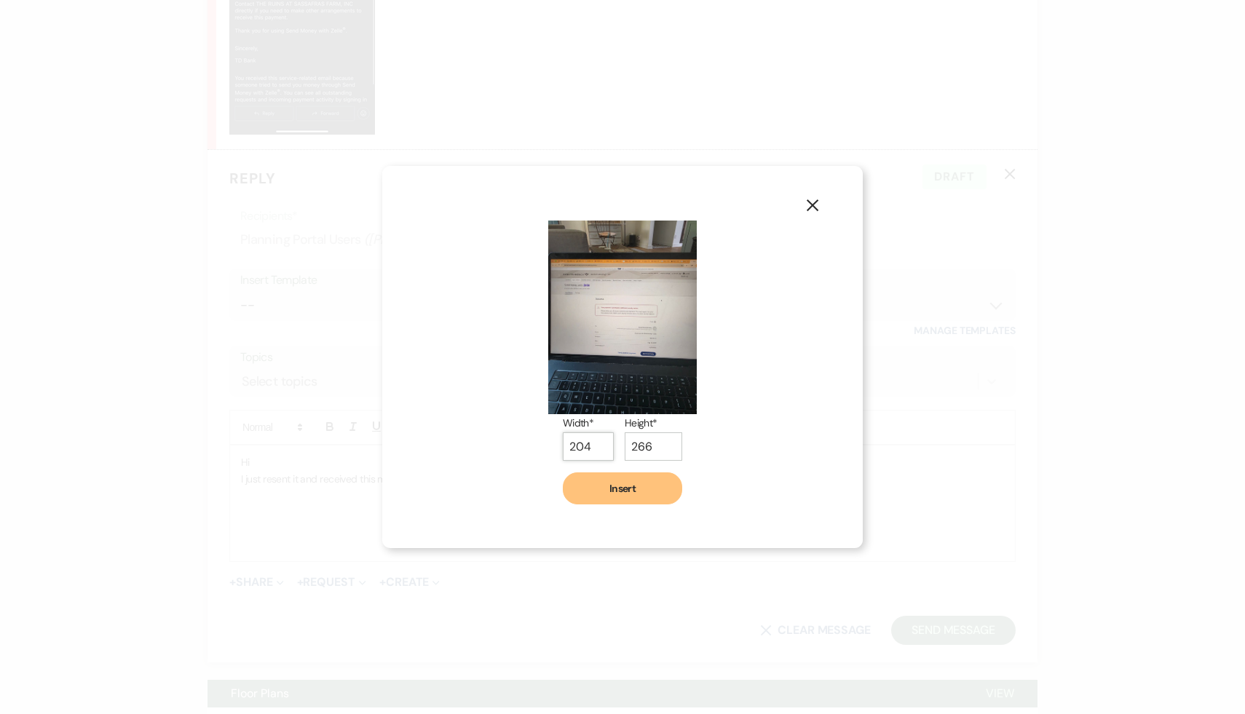
click at [601, 440] on input "204" at bounding box center [588, 446] width 51 height 28
click at [601, 440] on input "205" at bounding box center [588, 446] width 51 height 28
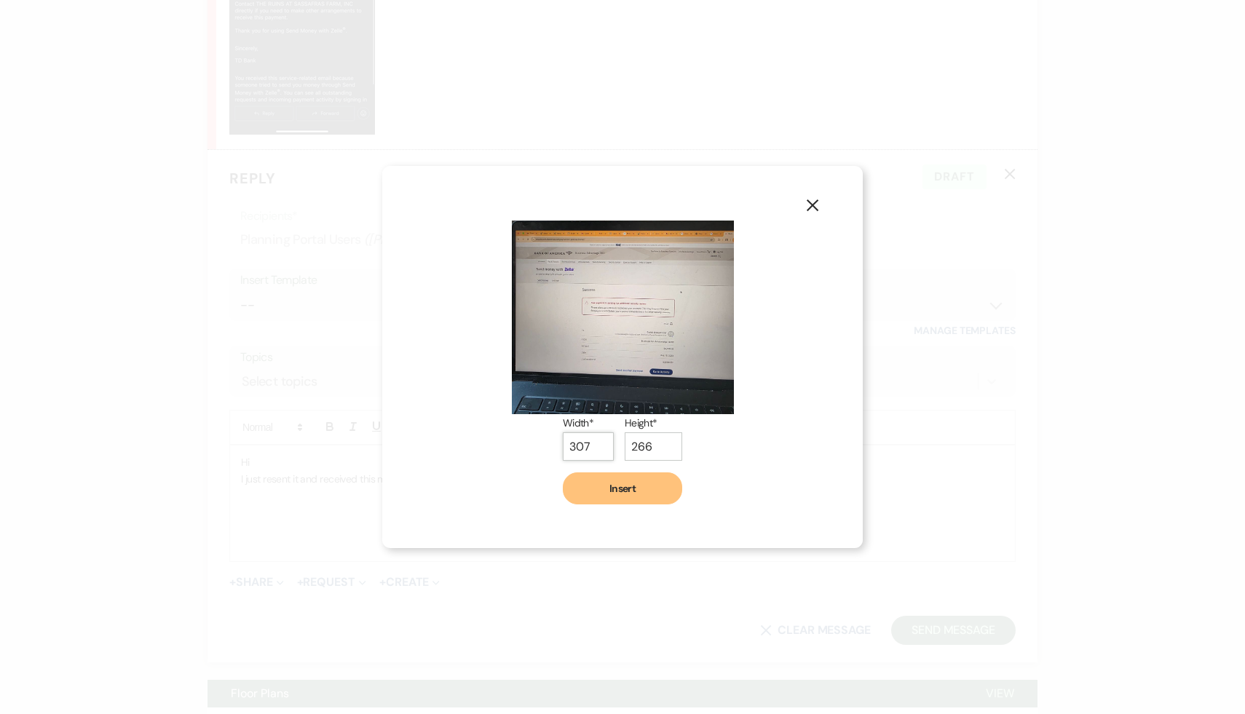
type input "307"
click at [601, 439] on input "307" at bounding box center [588, 446] width 51 height 28
click at [662, 438] on input "266" at bounding box center [654, 446] width 58 height 28
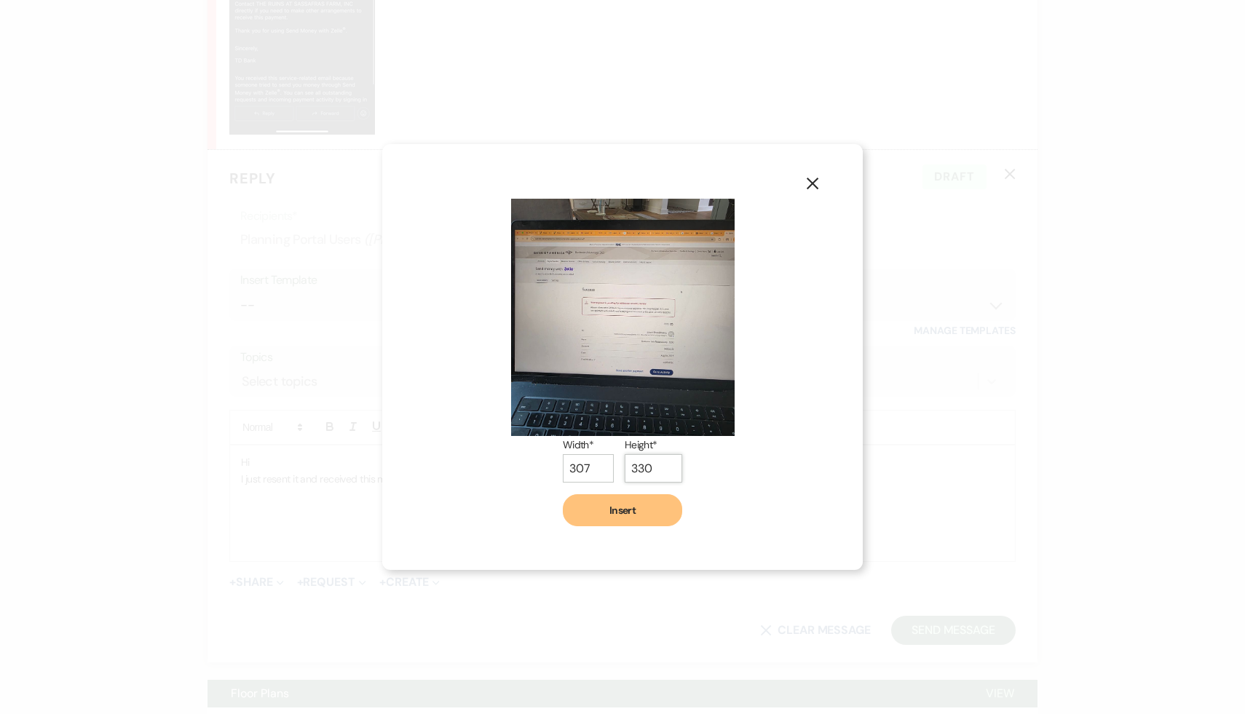
type input "330"
click at [666, 454] on input "330" at bounding box center [654, 468] width 58 height 28
click at [609, 514] on button "Insert" at bounding box center [622, 512] width 119 height 32
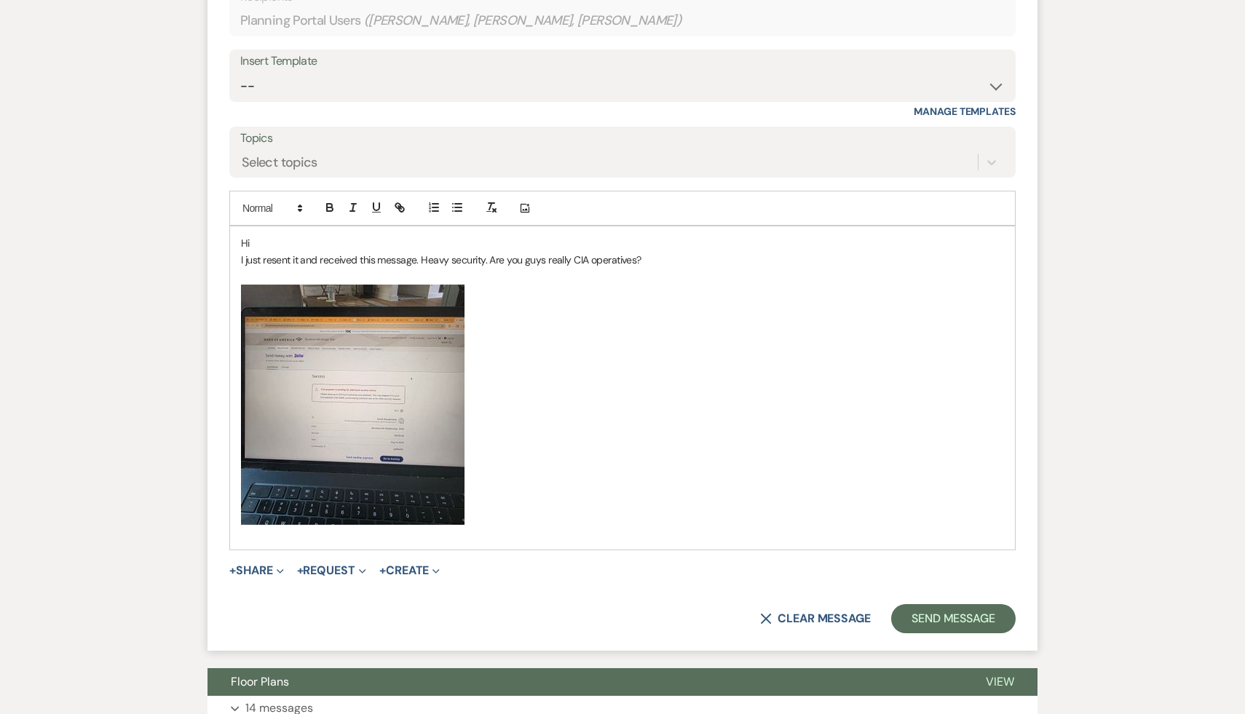
scroll to position [1873, 0]
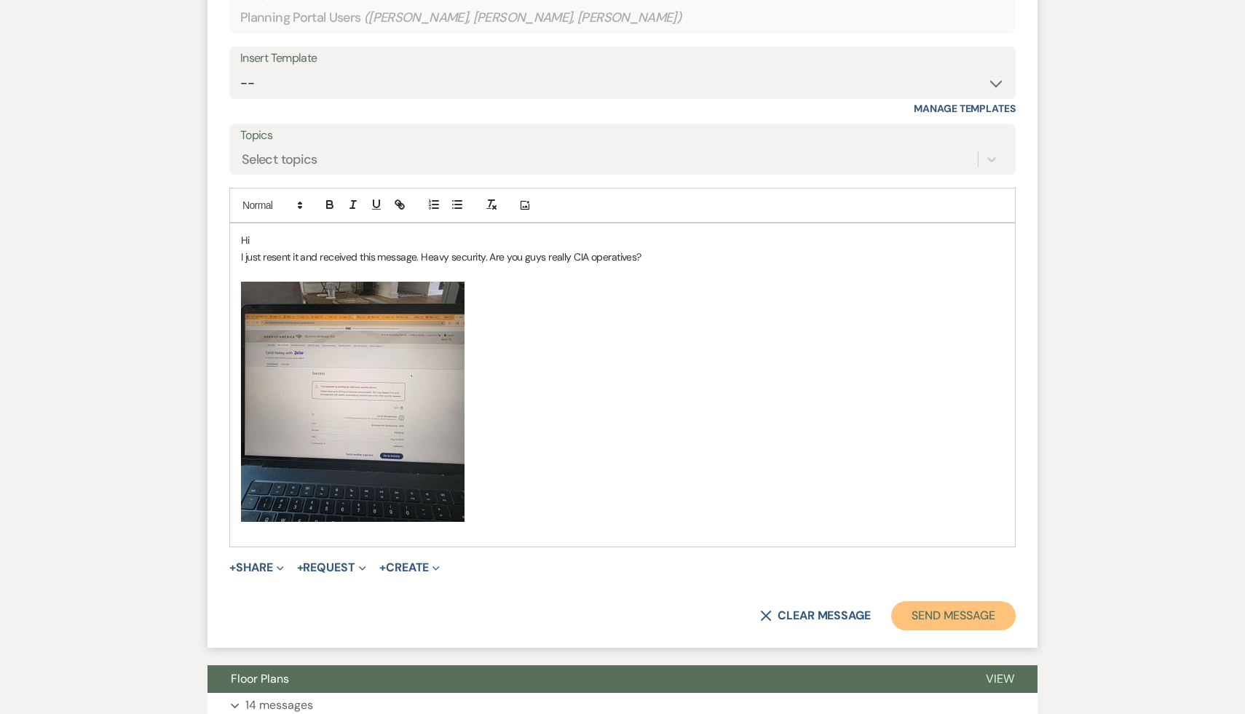
click at [924, 611] on button "Send Message" at bounding box center [953, 615] width 124 height 29
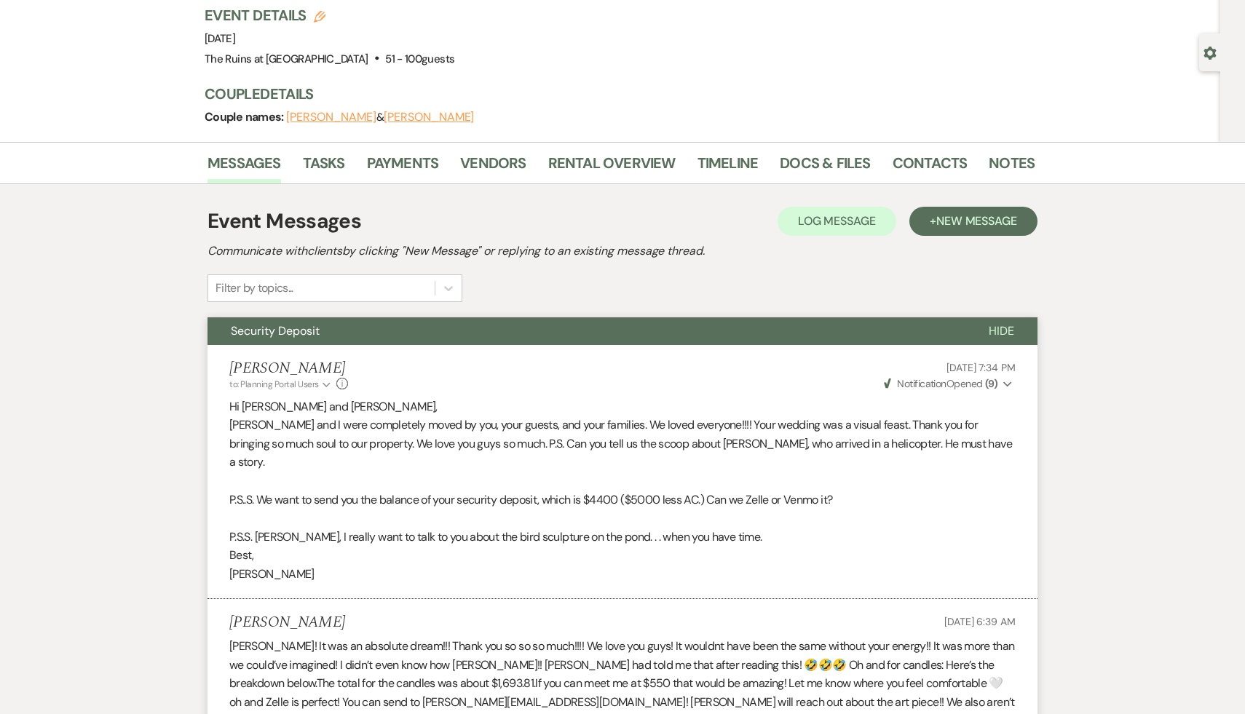
scroll to position [0, 0]
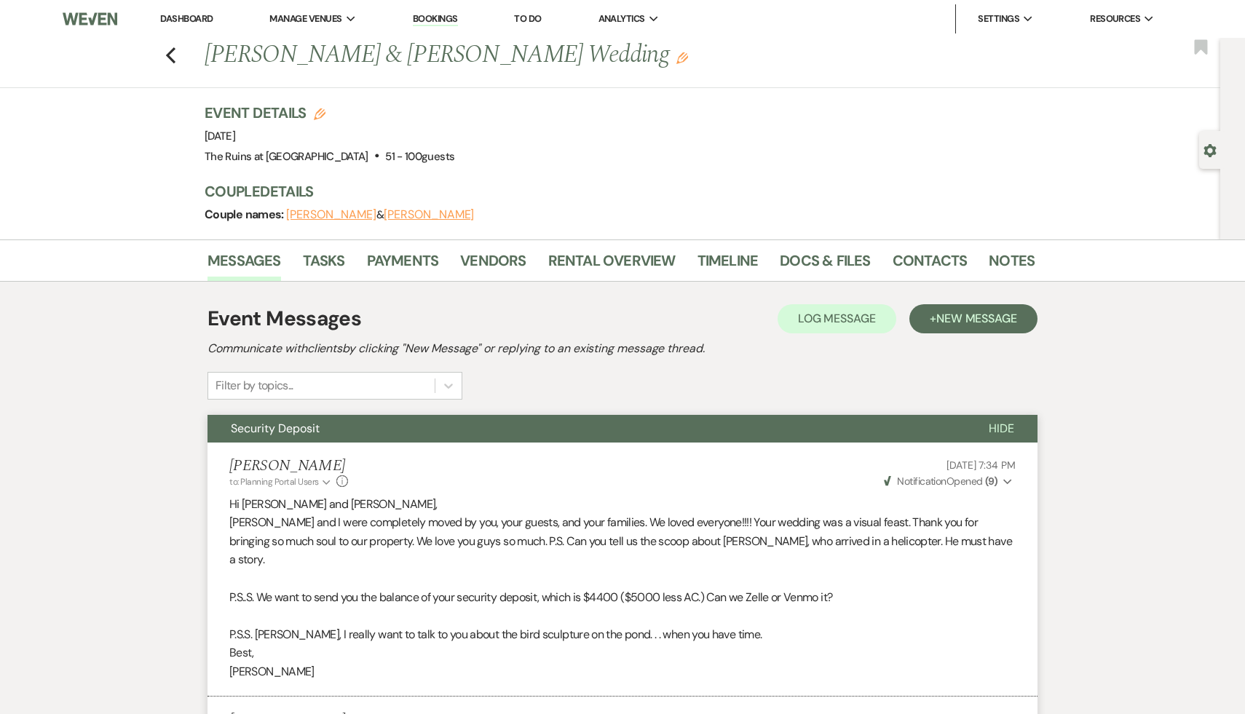
click at [183, 17] on link "Dashboard" at bounding box center [186, 18] width 52 height 12
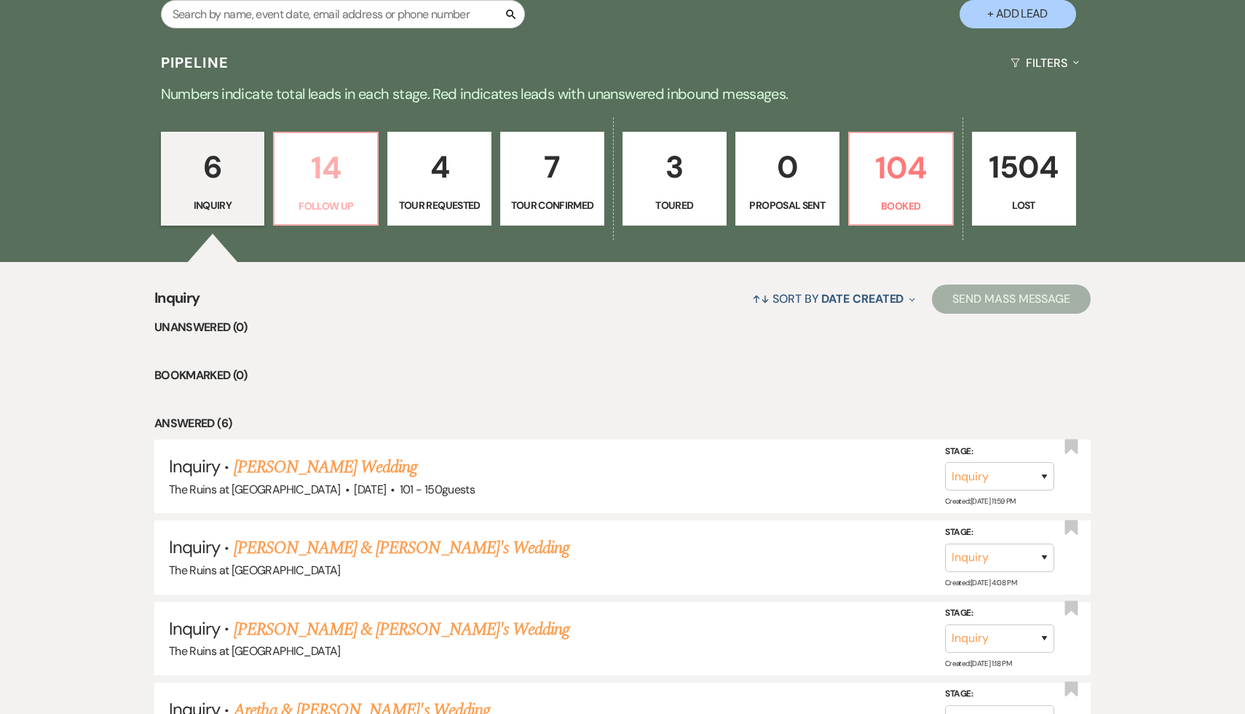
click at [325, 170] on p "14" at bounding box center [325, 167] width 85 height 49
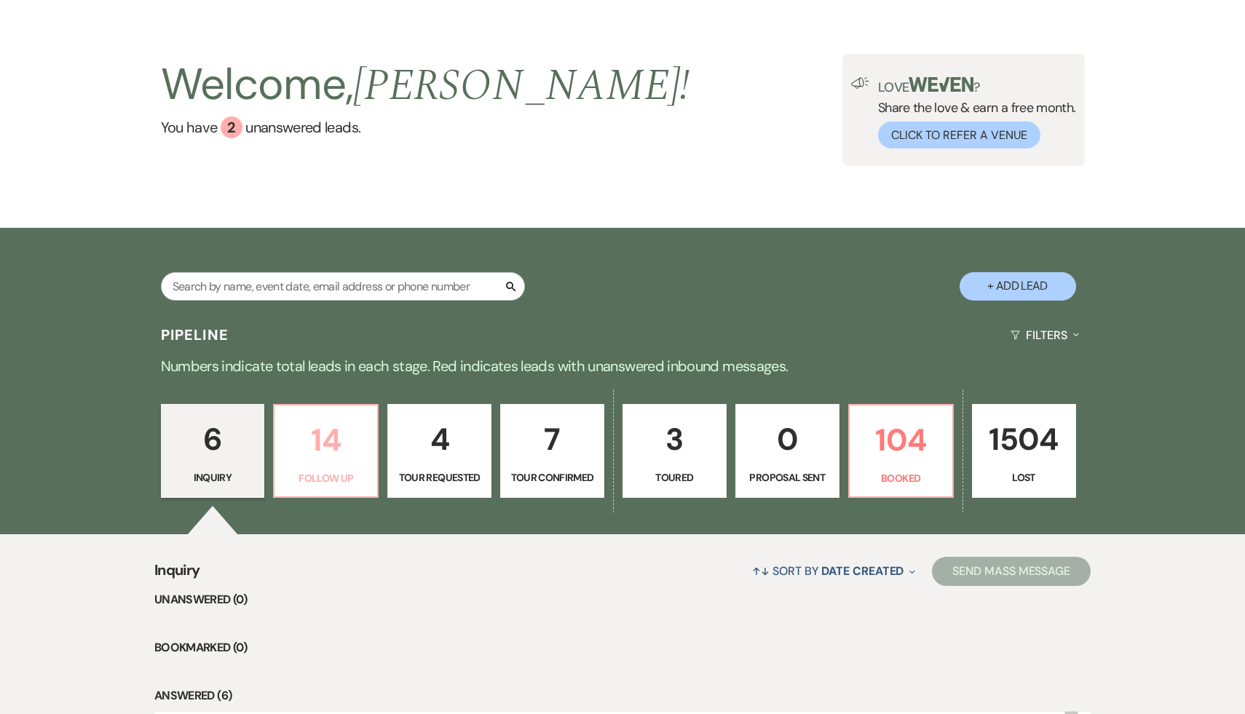
select select "9"
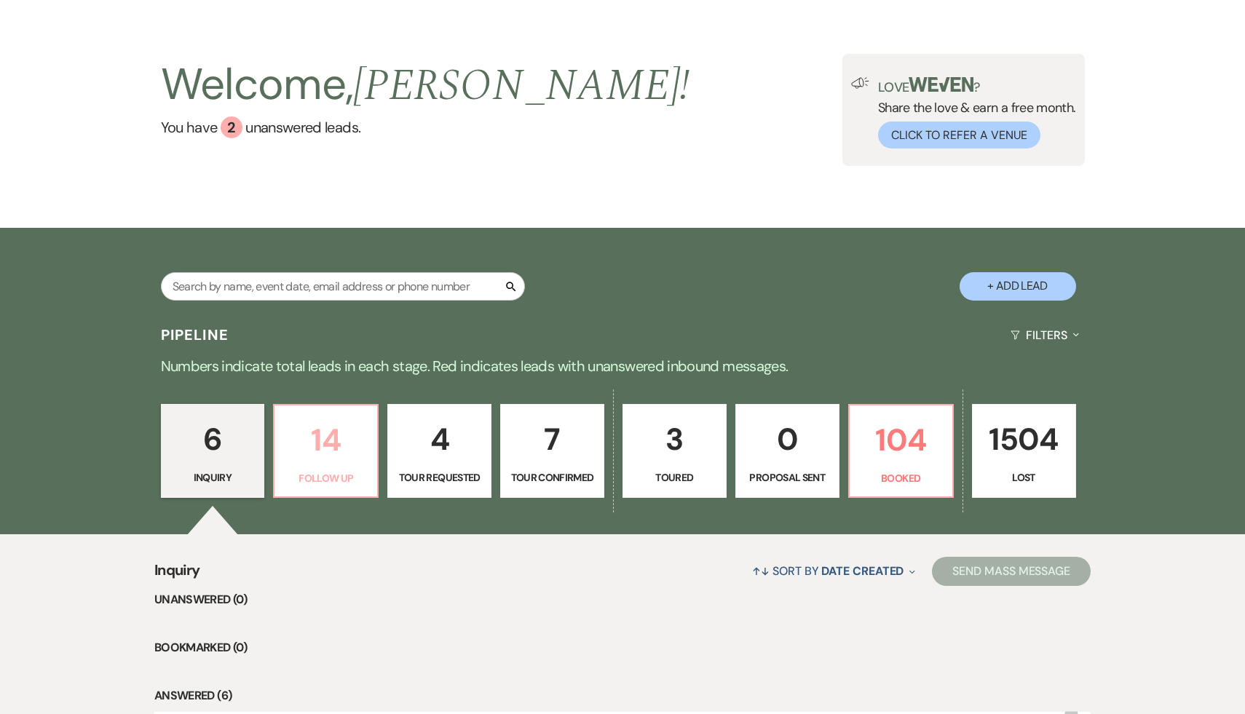
select select "9"
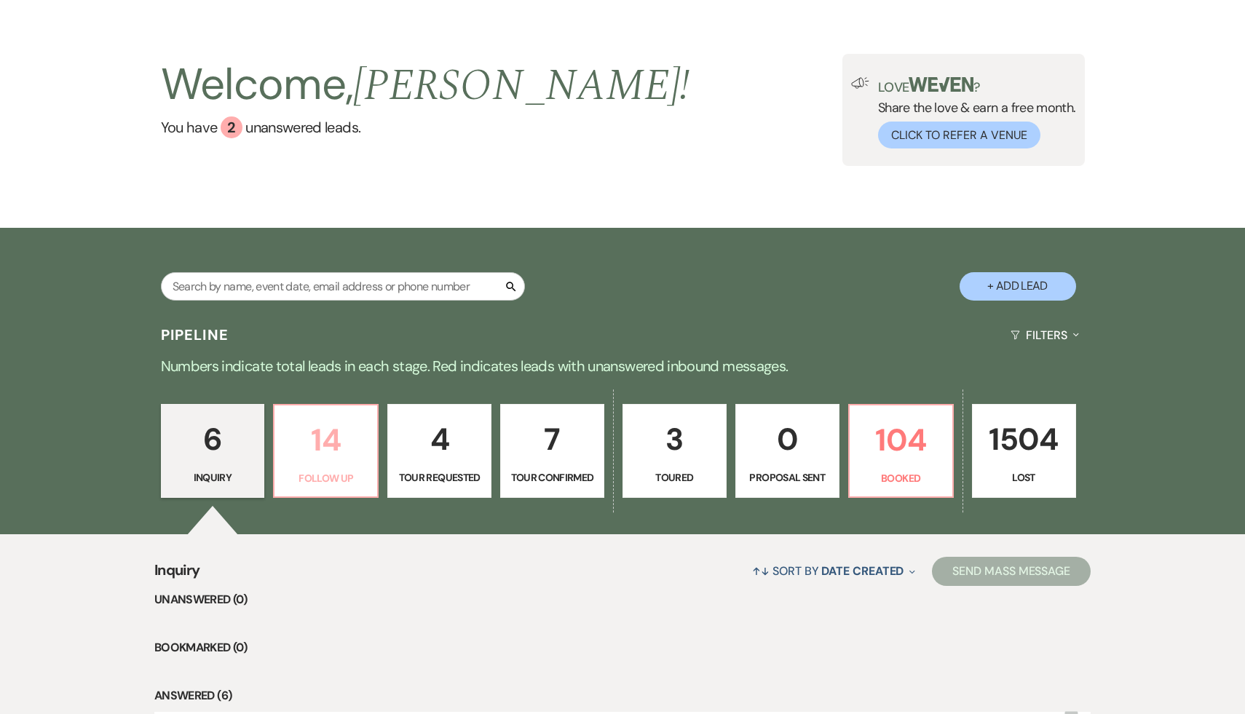
select select "9"
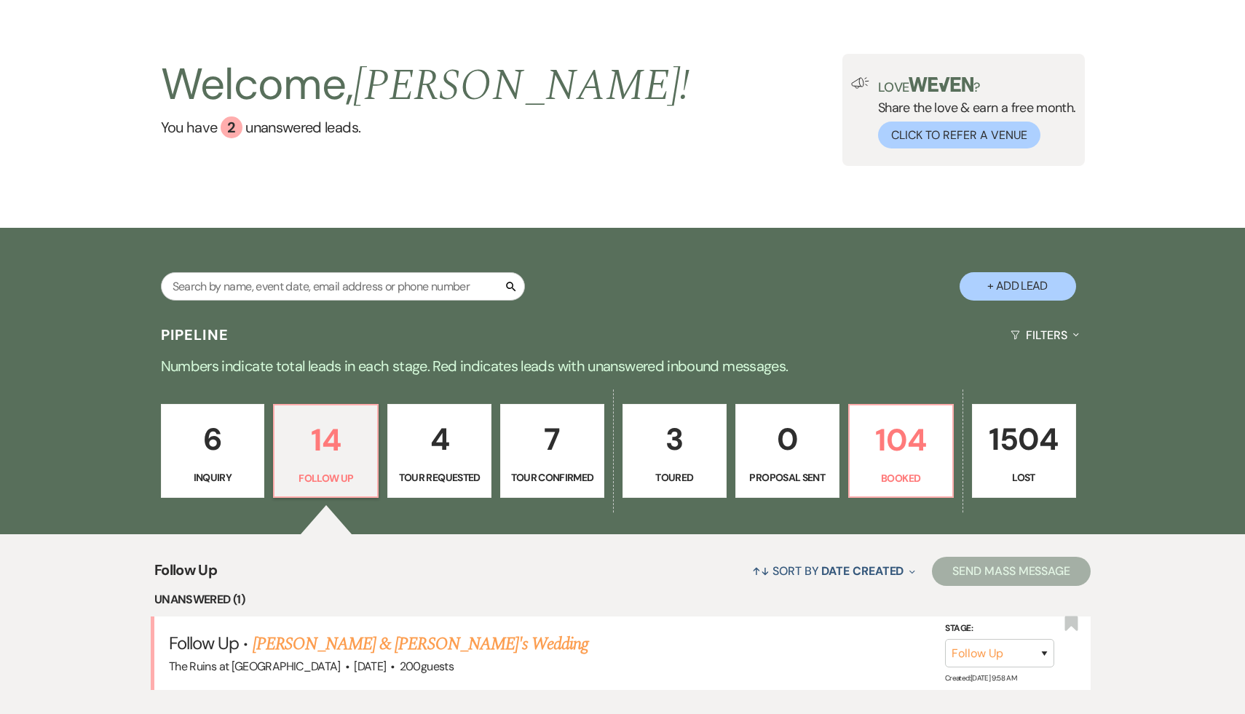
scroll to position [319, 0]
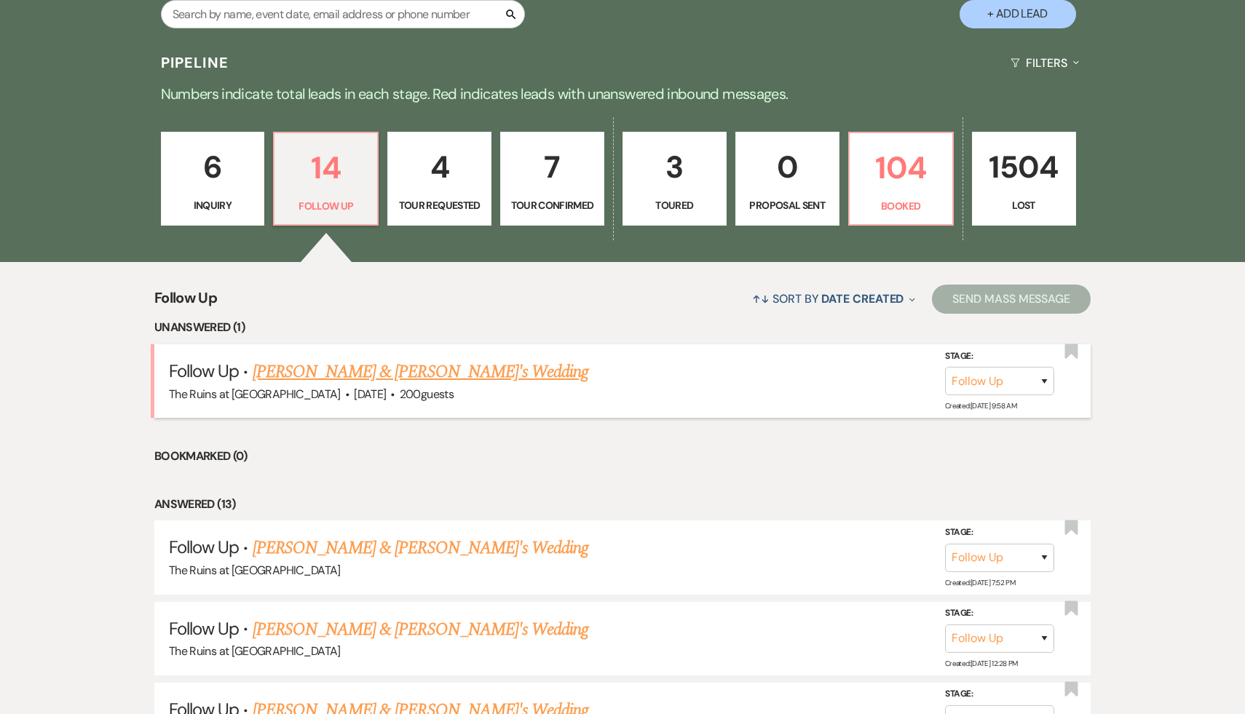
click at [453, 375] on link "[PERSON_NAME] & [PERSON_NAME]'s Wedding" at bounding box center [421, 372] width 336 height 26
select select "9"
select select "4"
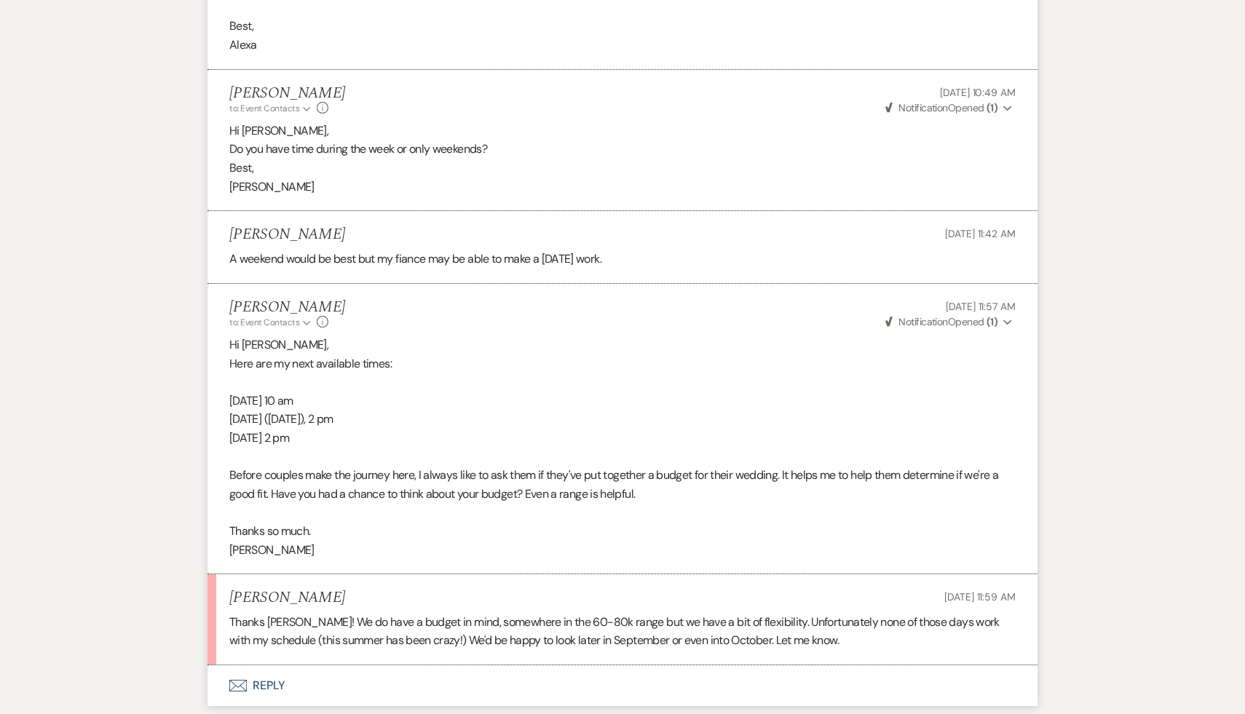
scroll to position [1571, 0]
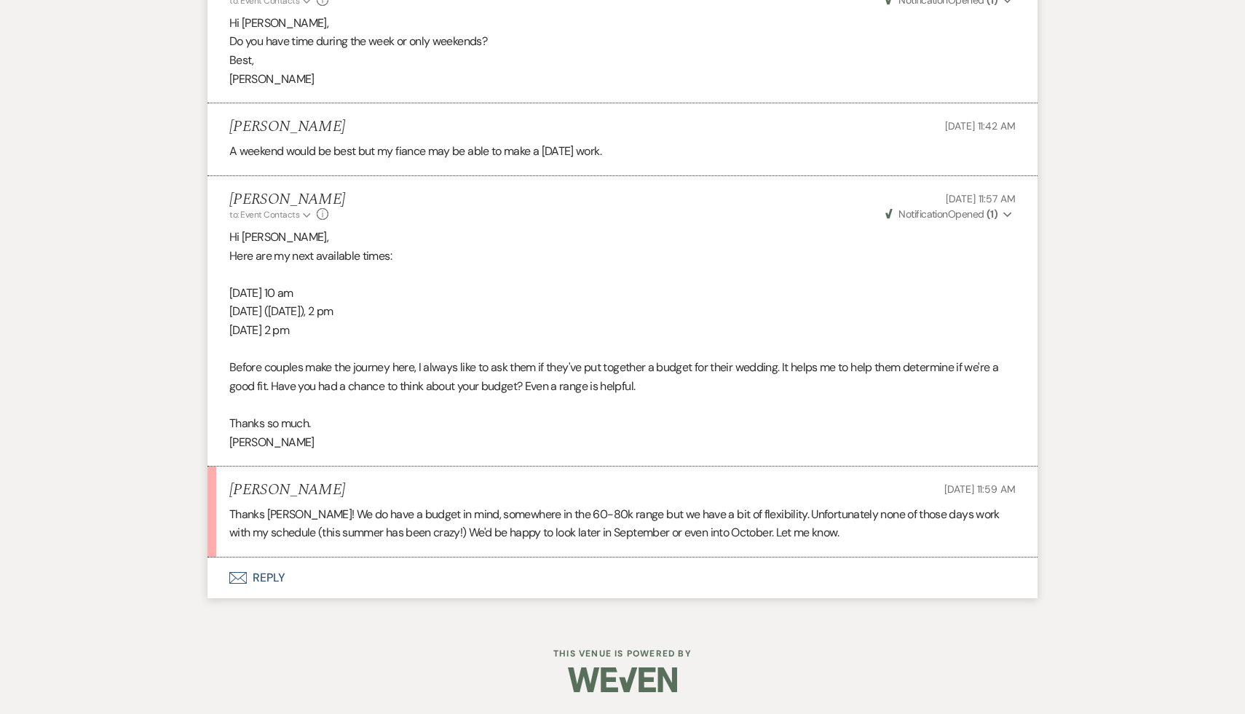
click at [269, 576] on button "Envelope Reply" at bounding box center [622, 578] width 830 height 41
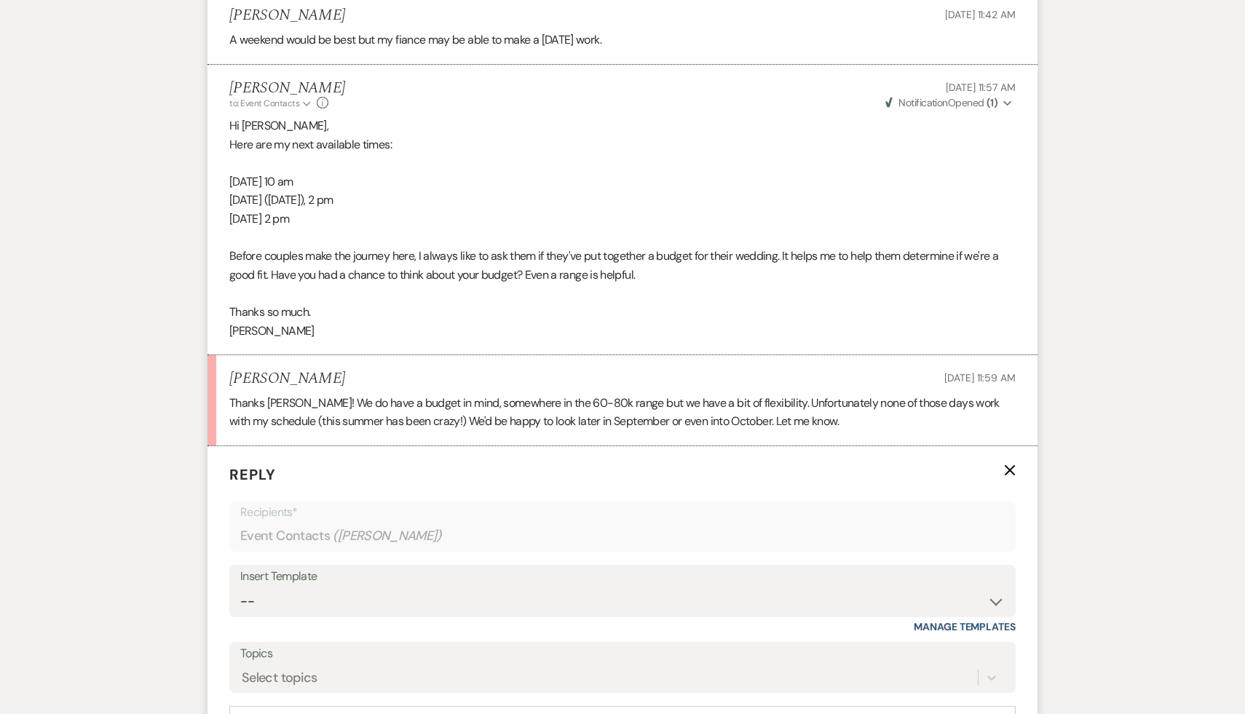
scroll to position [1781, 0]
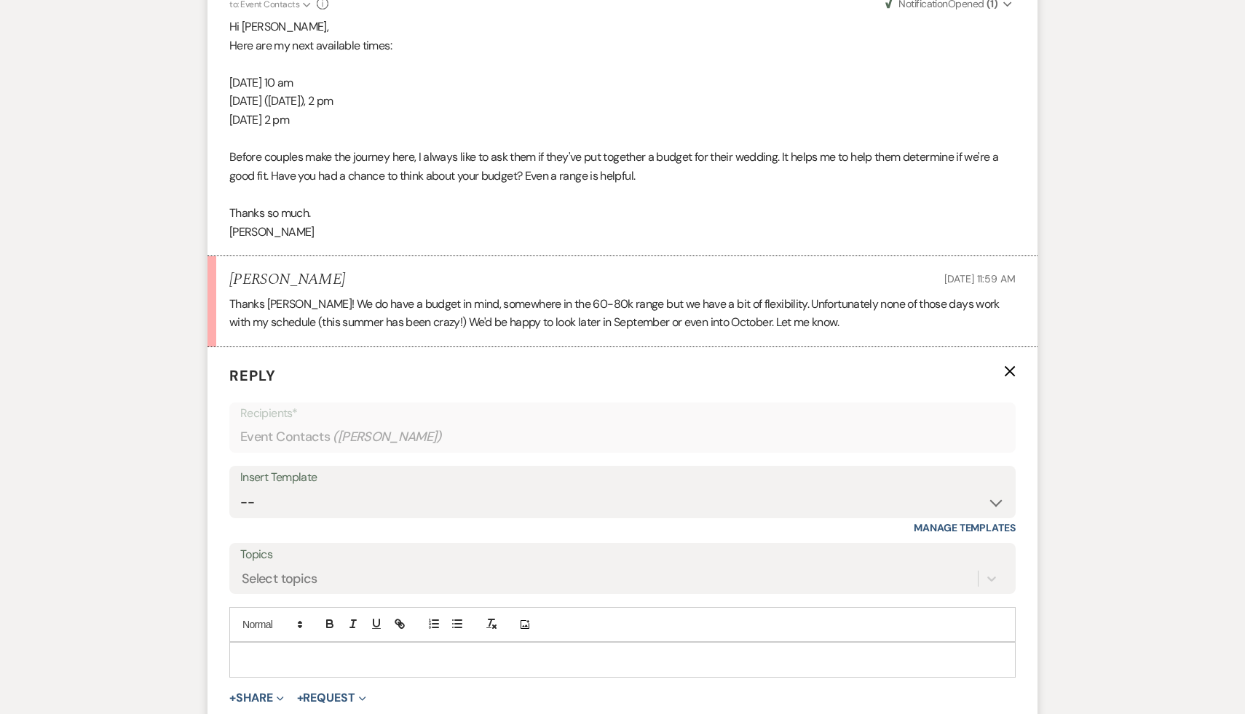
click at [299, 652] on p at bounding box center [622, 659] width 763 height 16
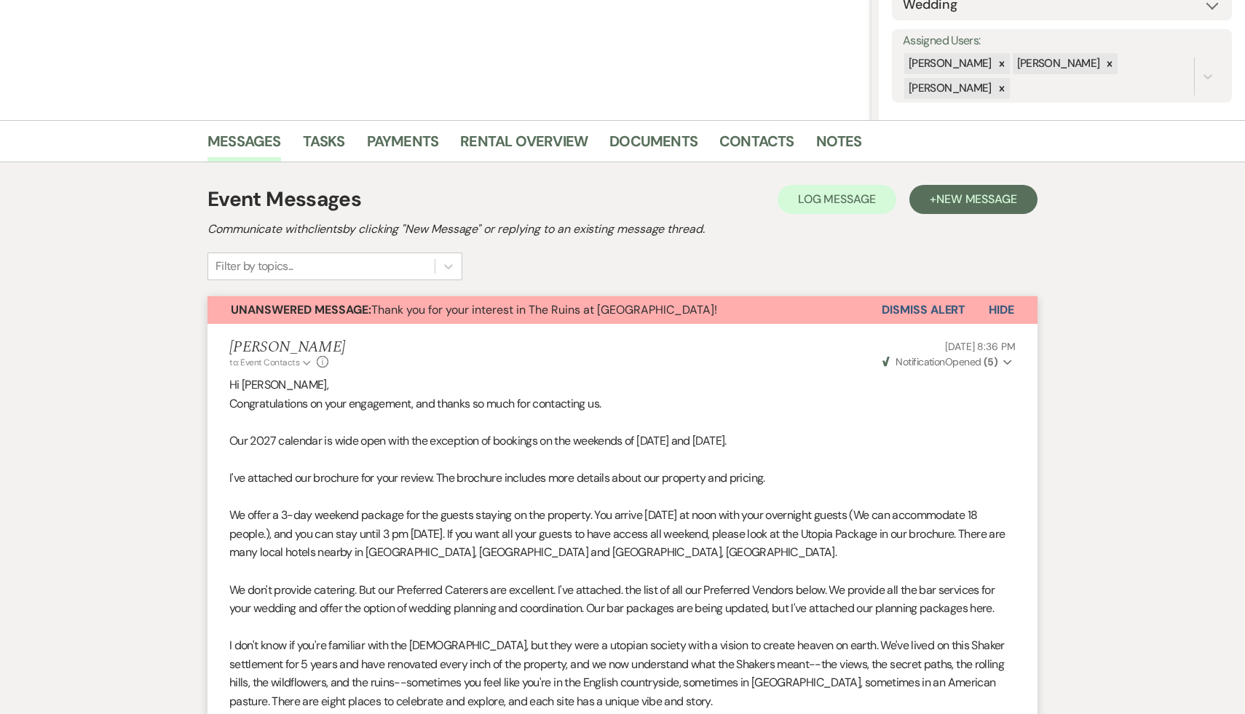
scroll to position [242, 0]
